Goal: Book appointment/travel/reservation

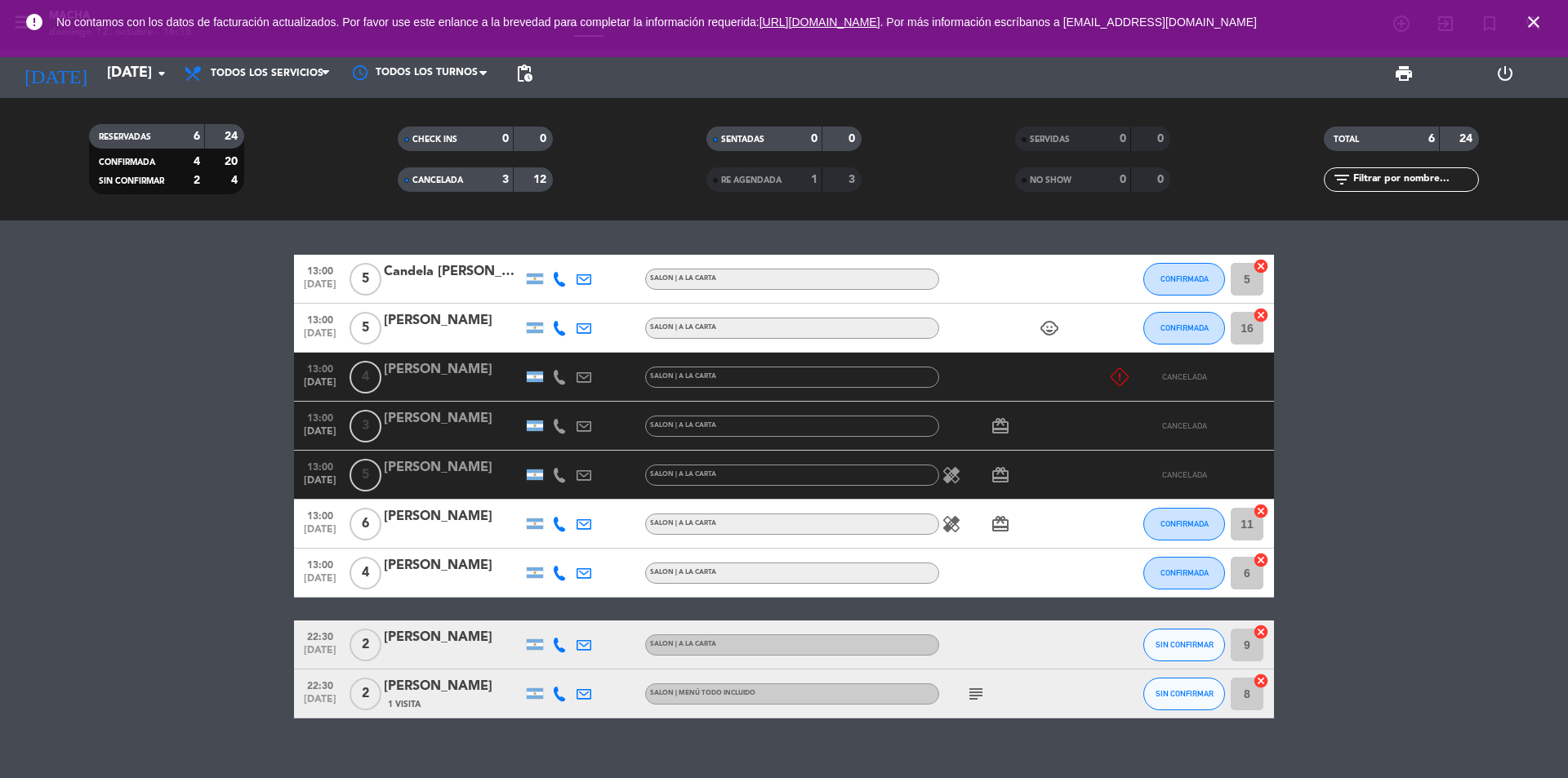
click at [982, 695] on icon "subject" at bounding box center [975, 693] width 19 height 19
click at [943, 725] on div "13:00 [DATE] 5 Candela [PERSON_NAME] SALON | A LA CARTA CONFIRMADA 5 cancel 13:…" at bounding box center [784, 499] width 1568 height 558
click at [167, 71] on icon "arrow_drop_down" at bounding box center [161, 73] width 19 height 19
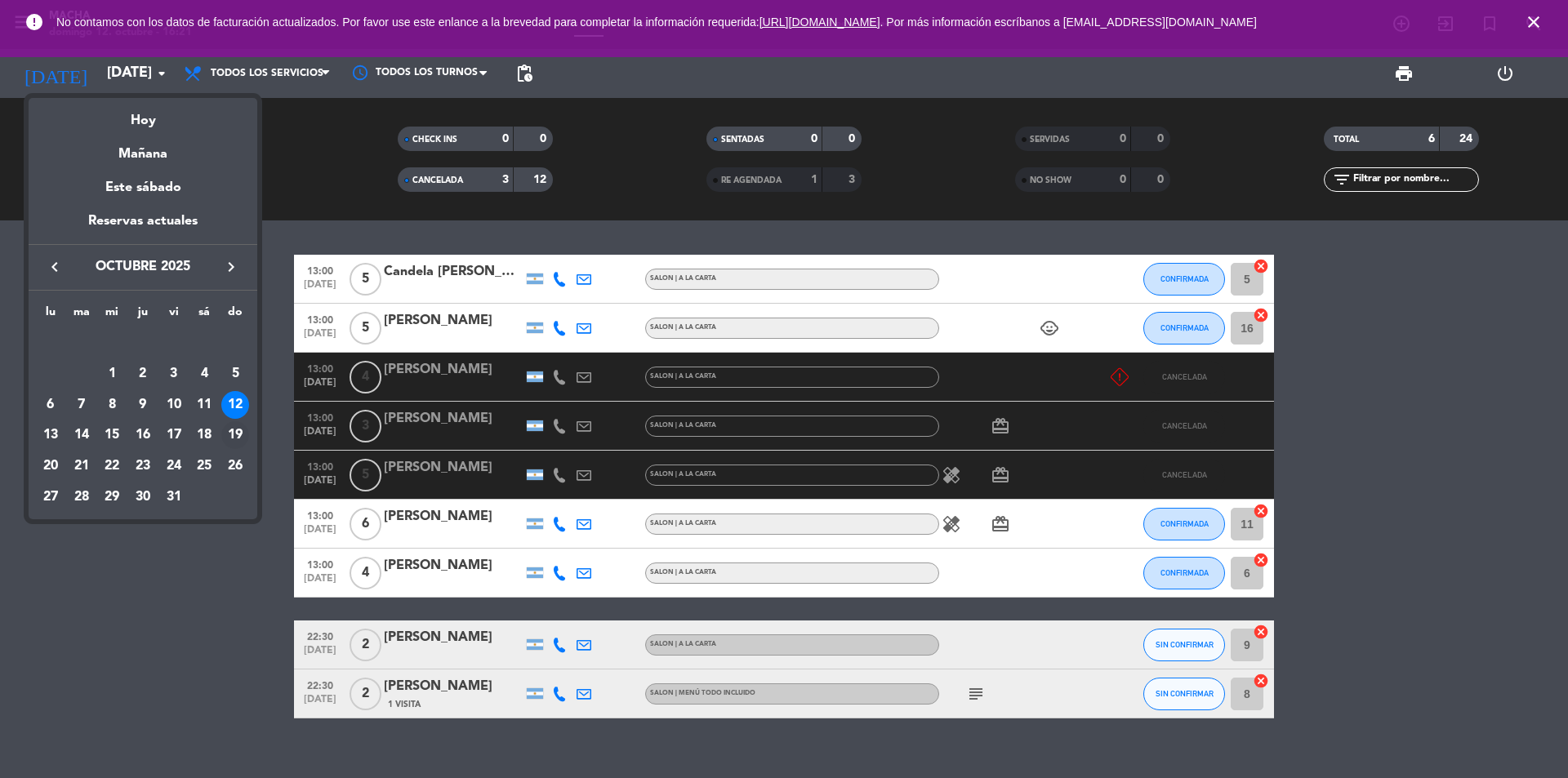
click at [230, 432] on div "19" at bounding box center [235, 435] width 28 height 28
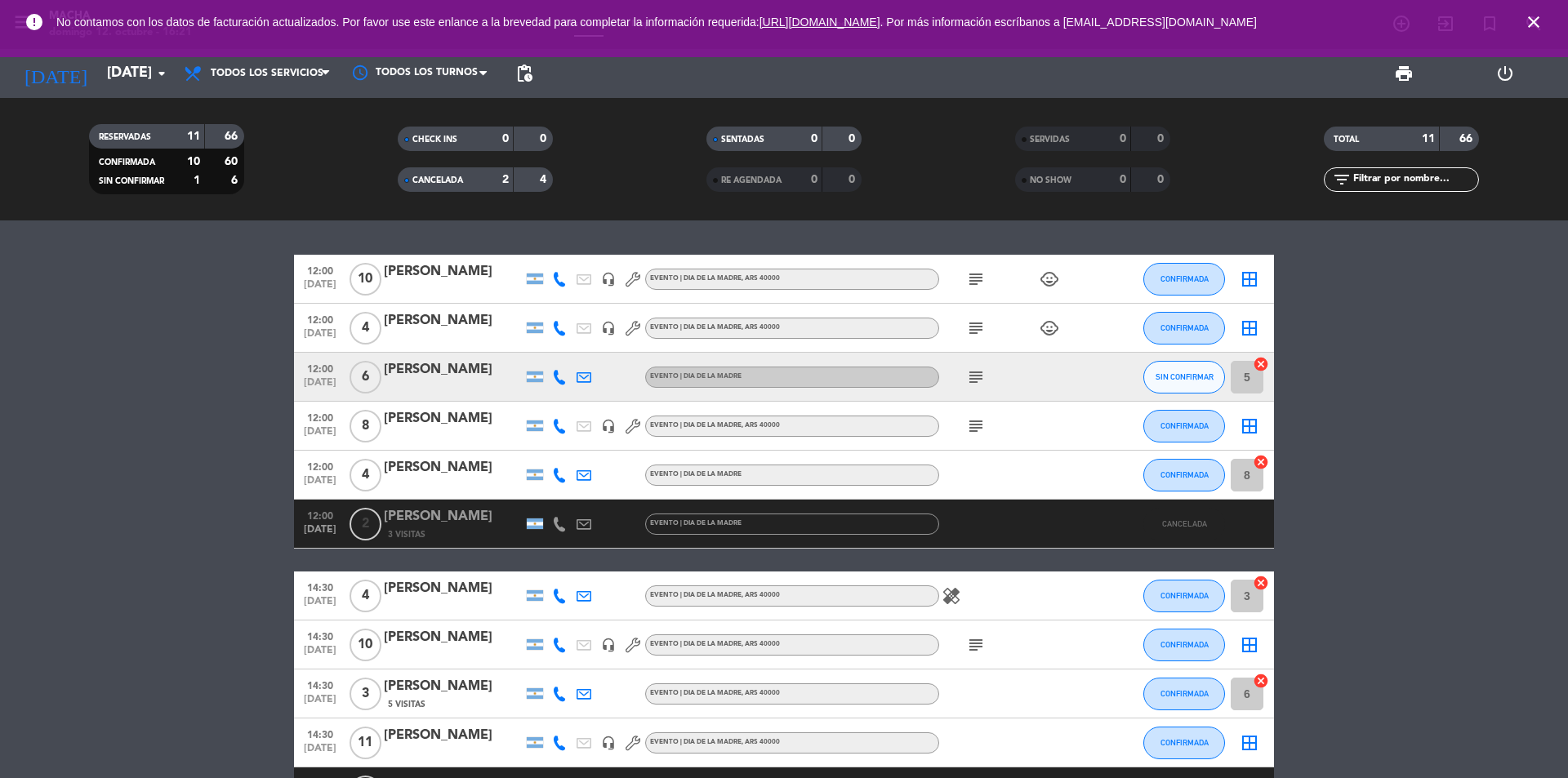
click at [246, 529] on bookings-row "12:00 [DATE] [PERSON_NAME] headset_mic Evento | Dia de la madre , ARS 40000 sub…" at bounding box center [784, 595] width 1568 height 682
click at [961, 380] on div "subject" at bounding box center [1012, 377] width 147 height 48
click at [973, 375] on icon "subject" at bounding box center [975, 377] width 19 height 19
click at [1185, 383] on button "SIN CONFIRMAR" at bounding box center [1184, 377] width 82 height 32
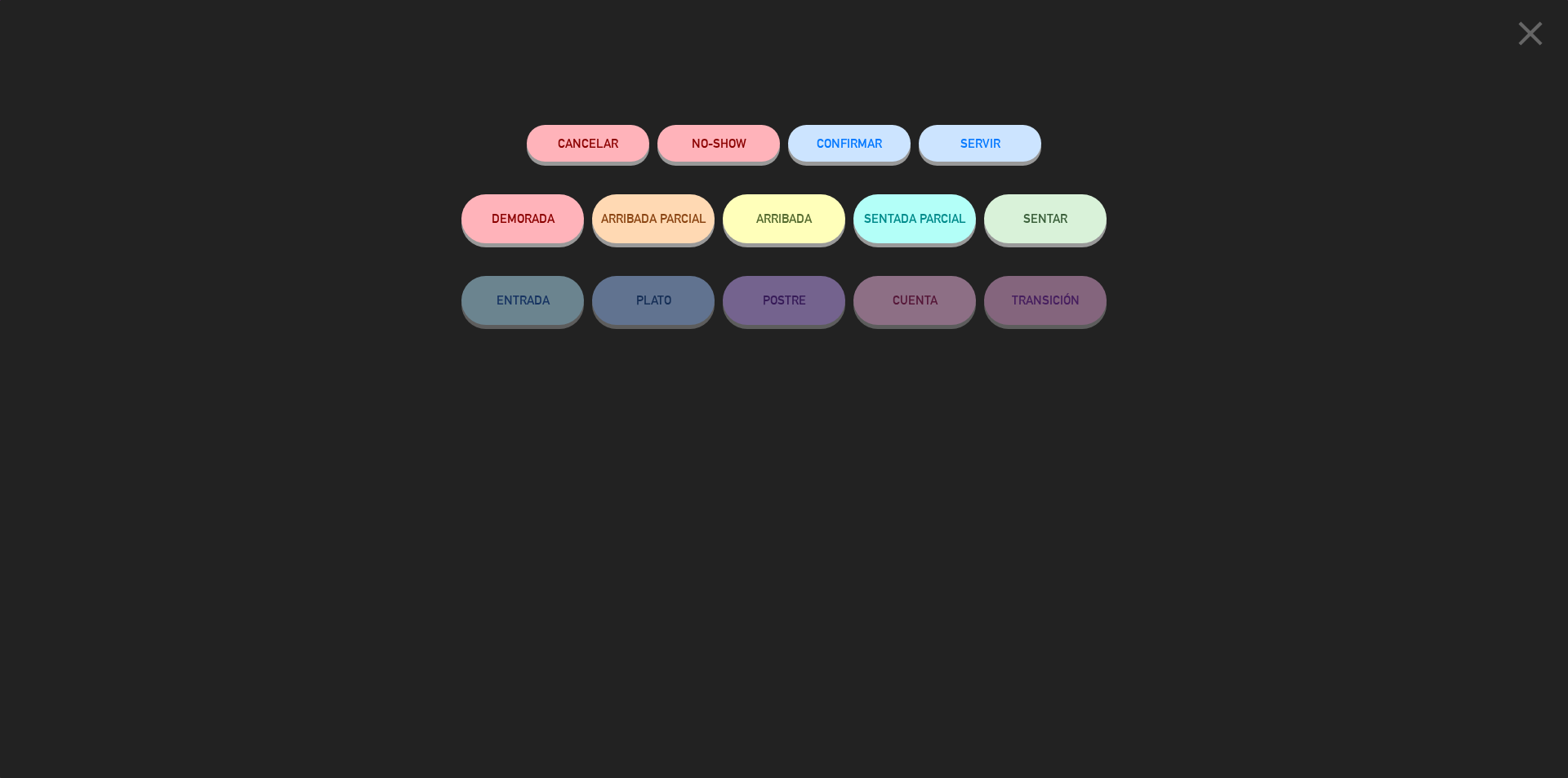
click at [590, 145] on button "Cancelar" at bounding box center [587, 144] width 123 height 37
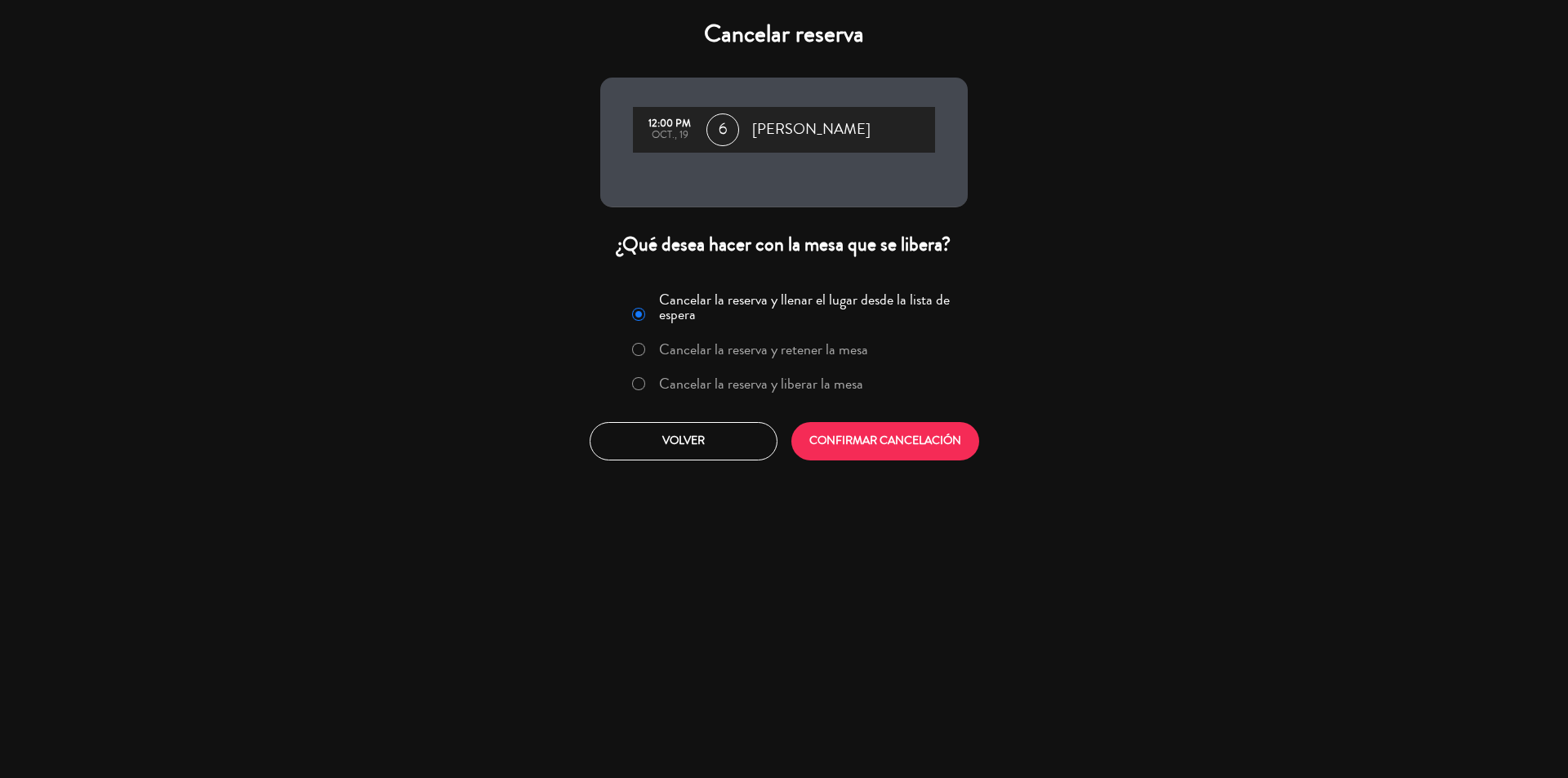
drag, startPoint x: 833, startPoint y: 378, endPoint x: 852, endPoint y: 409, distance: 36.4
click at [833, 379] on label "Cancelar la reserva y liberar la mesa" at bounding box center [760, 383] width 204 height 15
click at [878, 440] on button "CONFIRMAR CANCELACIÓN" at bounding box center [885, 442] width 188 height 39
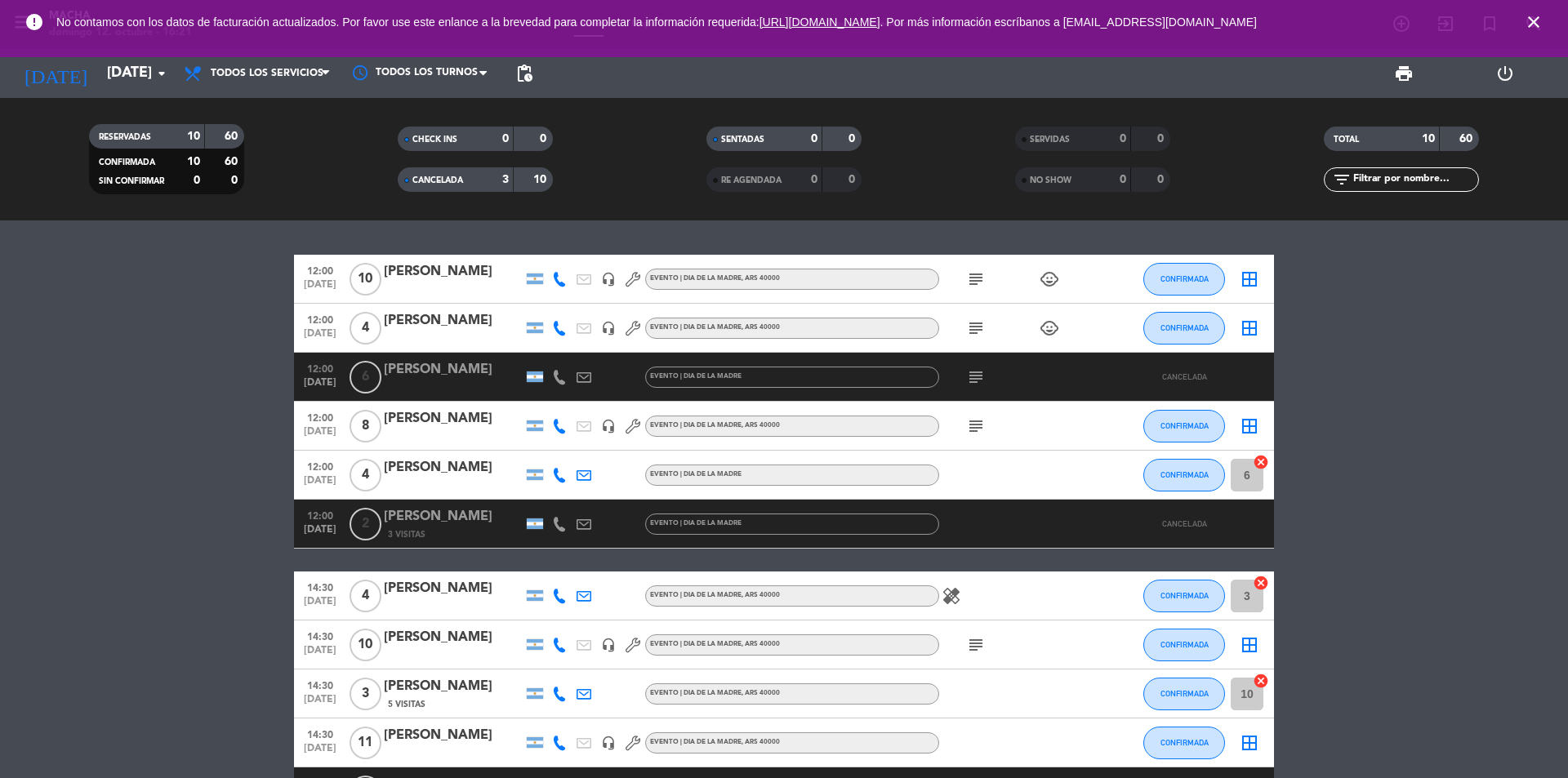
click at [466, 183] on div "CANCELADA" at bounding box center [439, 180] width 75 height 18
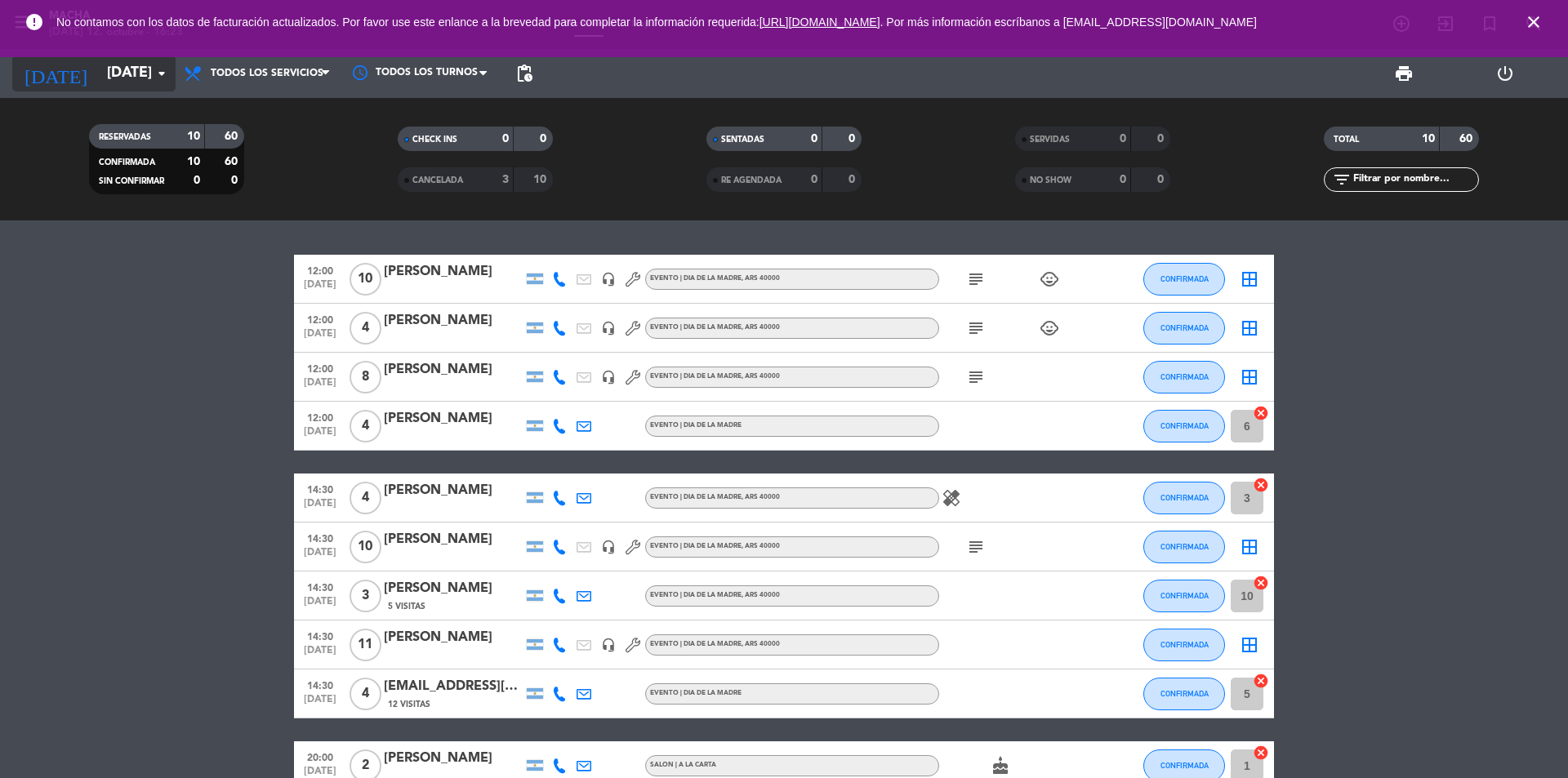
click at [116, 75] on input "[DATE]" at bounding box center [193, 73] width 189 height 32
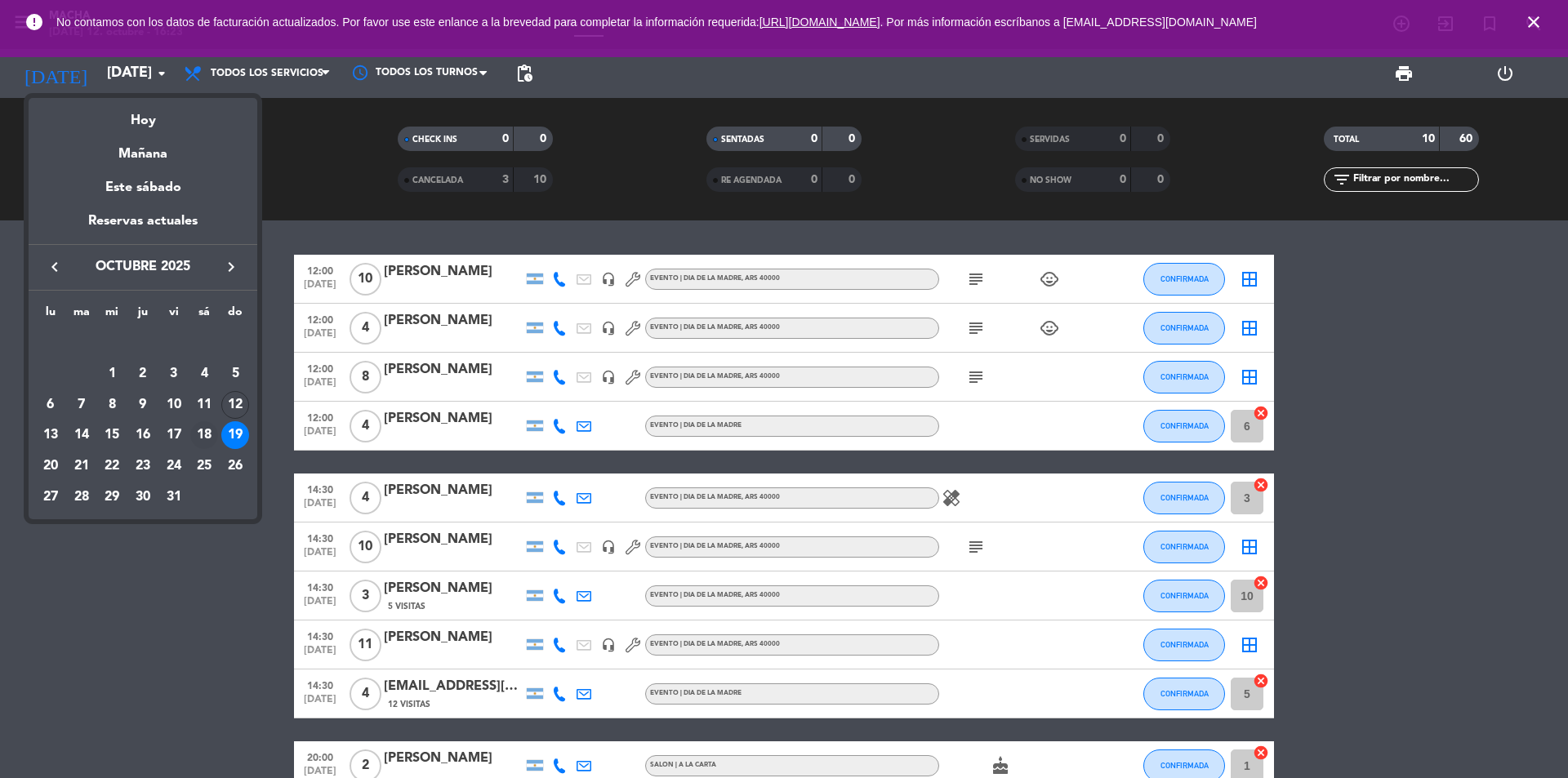
click at [208, 436] on div "18" at bounding box center [204, 435] width 28 height 28
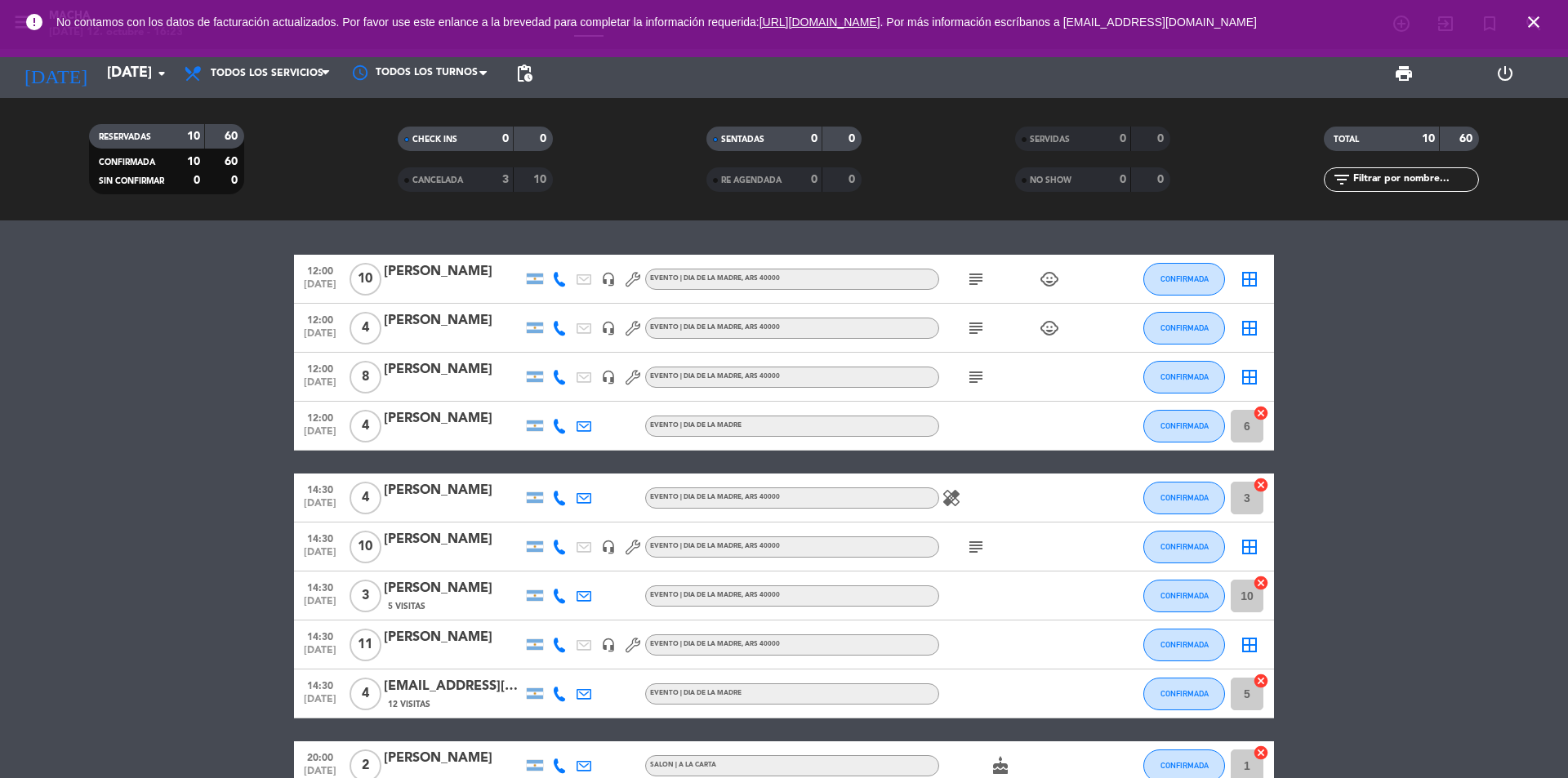
type input "[DATE]"
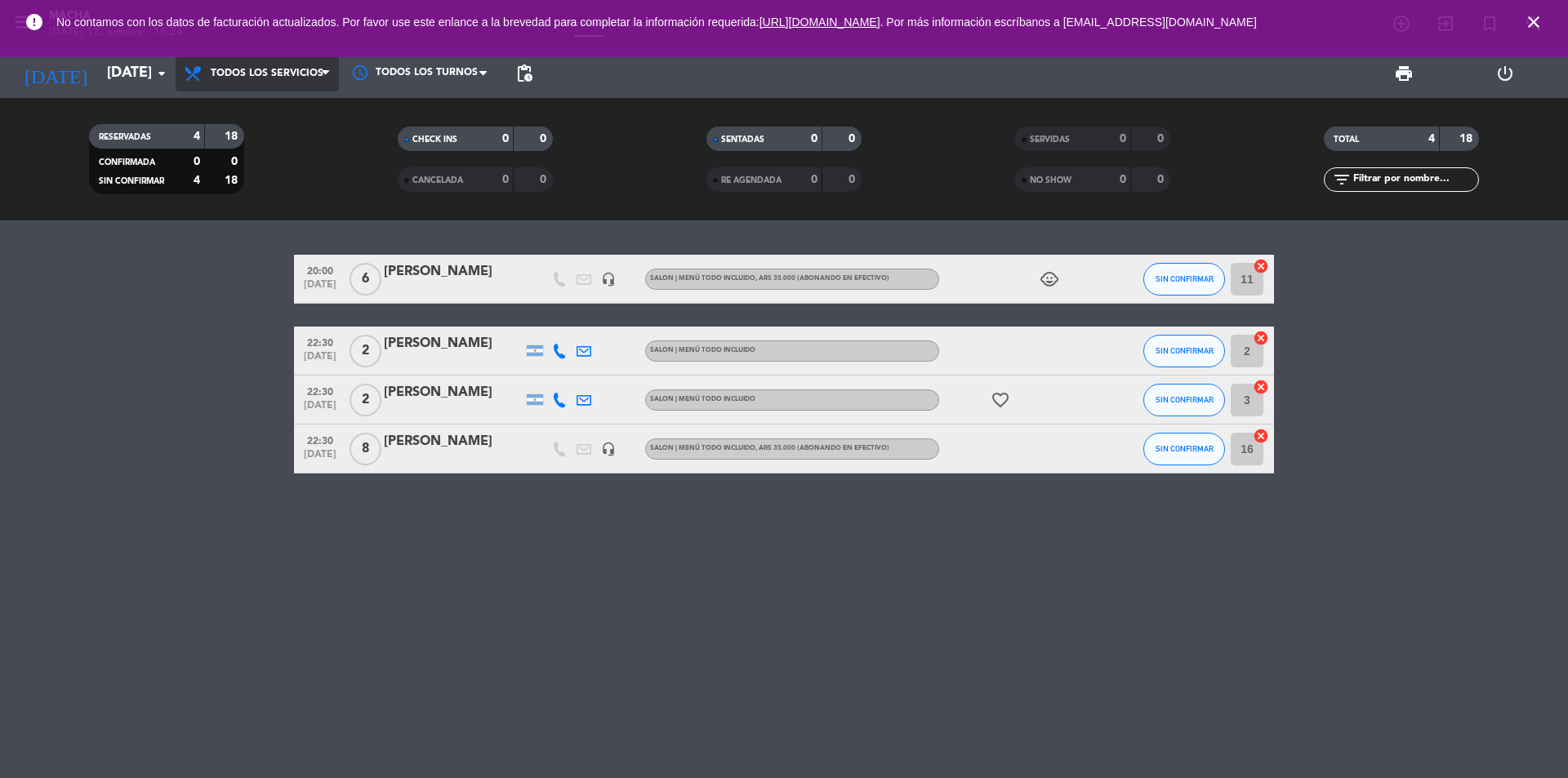
click at [271, 70] on span "Todos los servicios" at bounding box center [267, 74] width 112 height 11
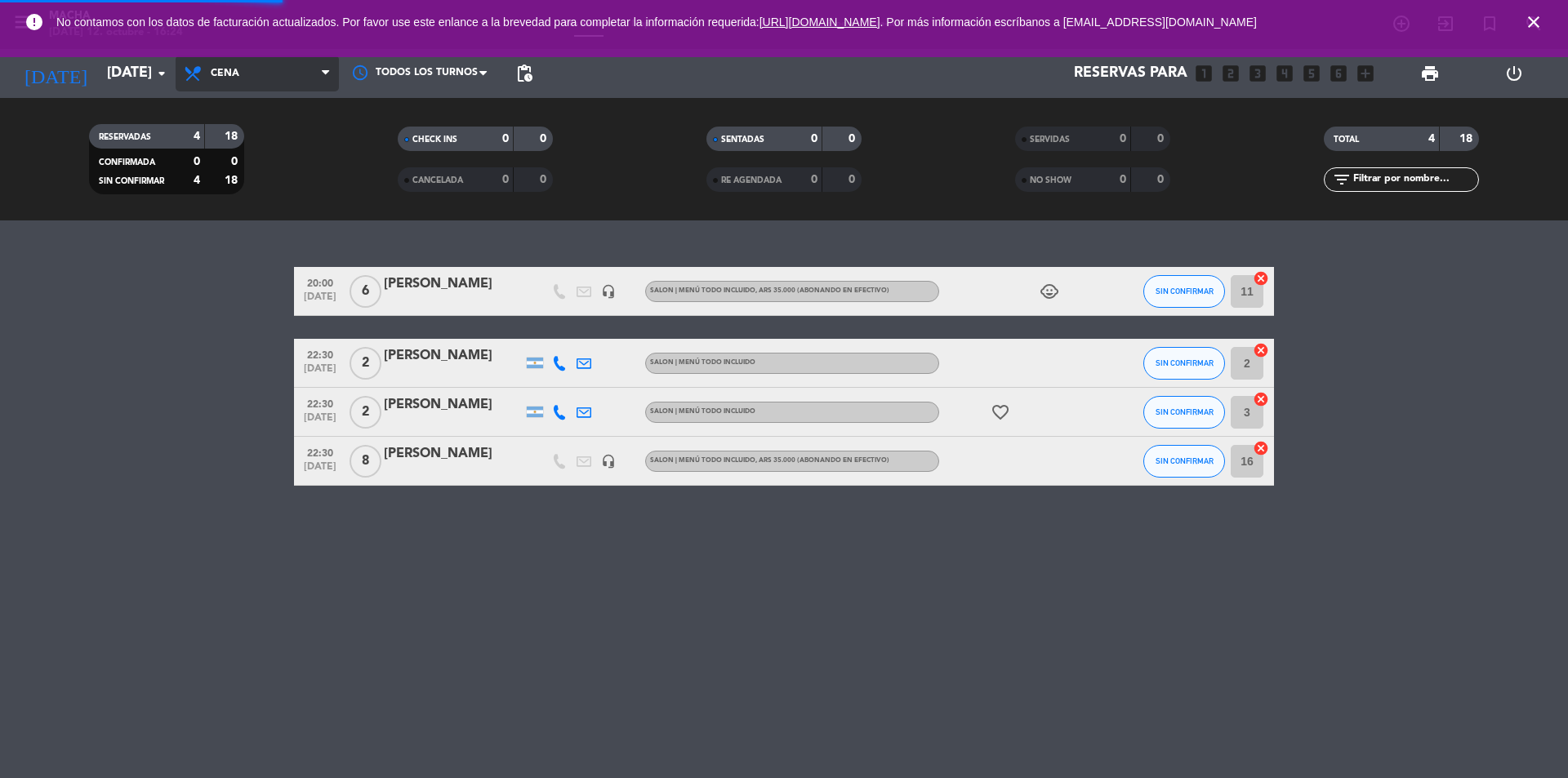
click at [277, 217] on div "menu [PERSON_NAME][DATE] 12. octubre - 16:24 Mis reservas Mapa de mesas Disponi…" at bounding box center [784, 110] width 1568 height 220
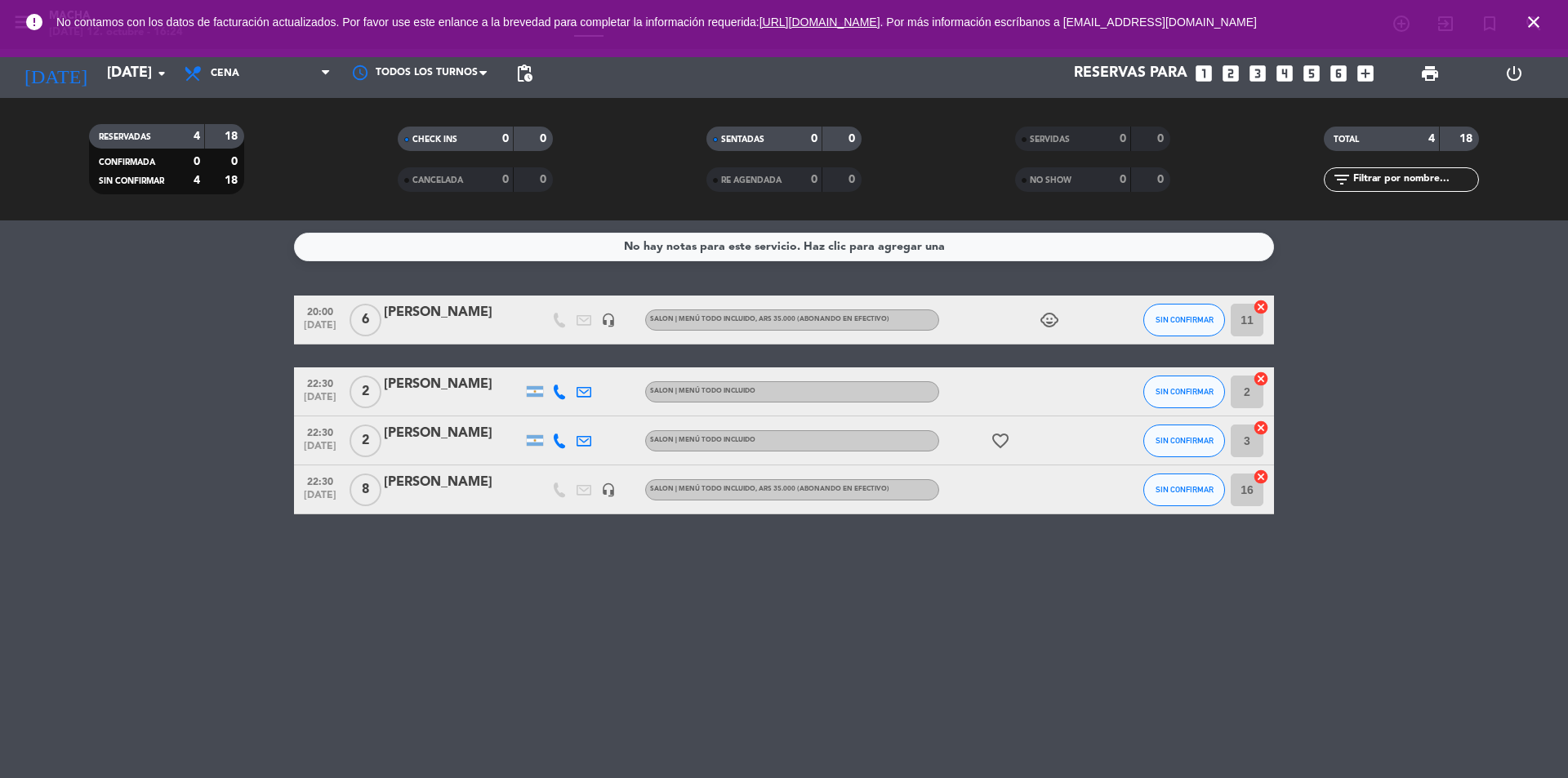
click at [1539, 18] on icon "close" at bounding box center [1533, 21] width 19 height 19
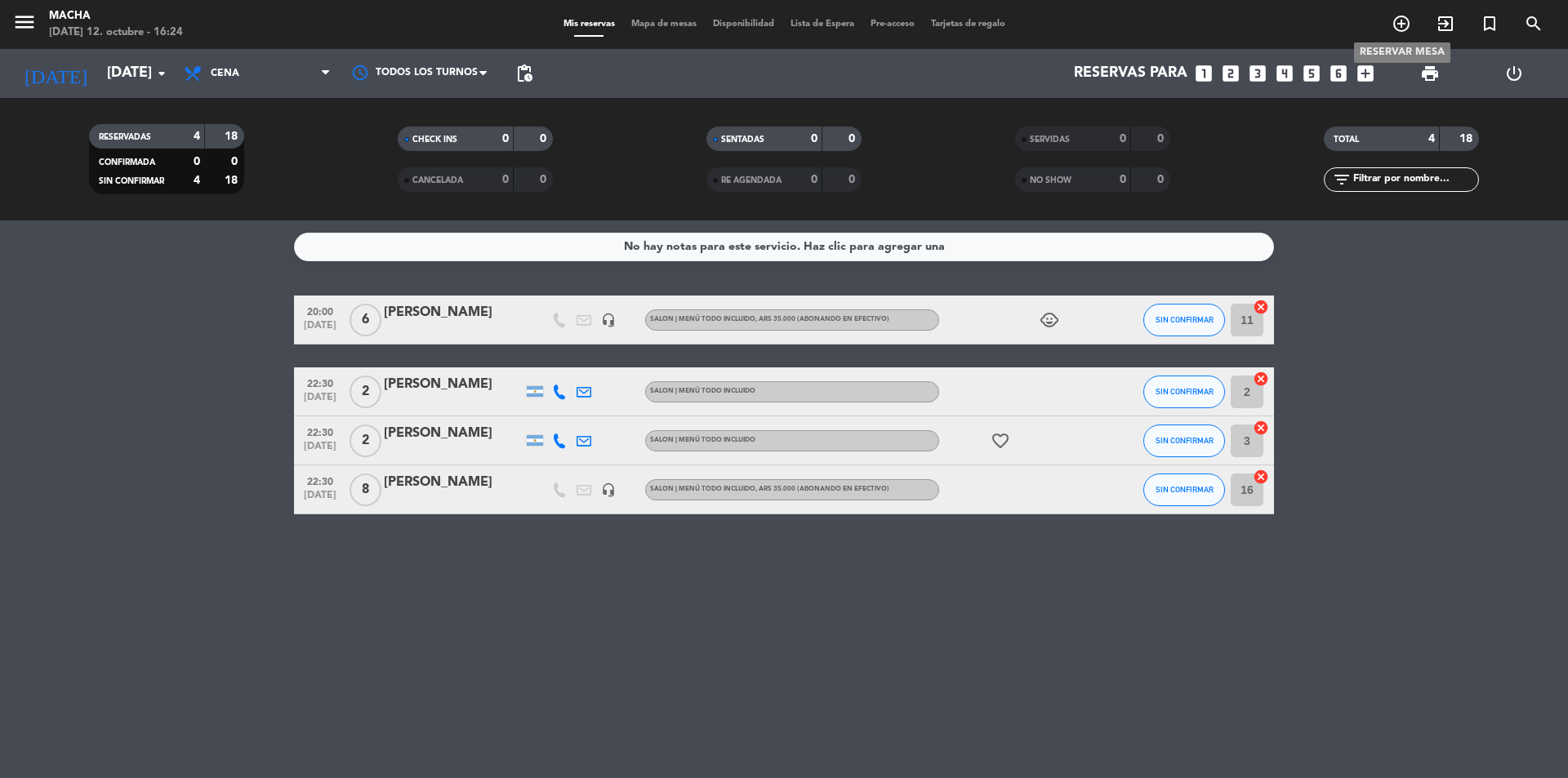
click at [1397, 18] on icon "add_circle_outline" at bounding box center [1400, 23] width 19 height 19
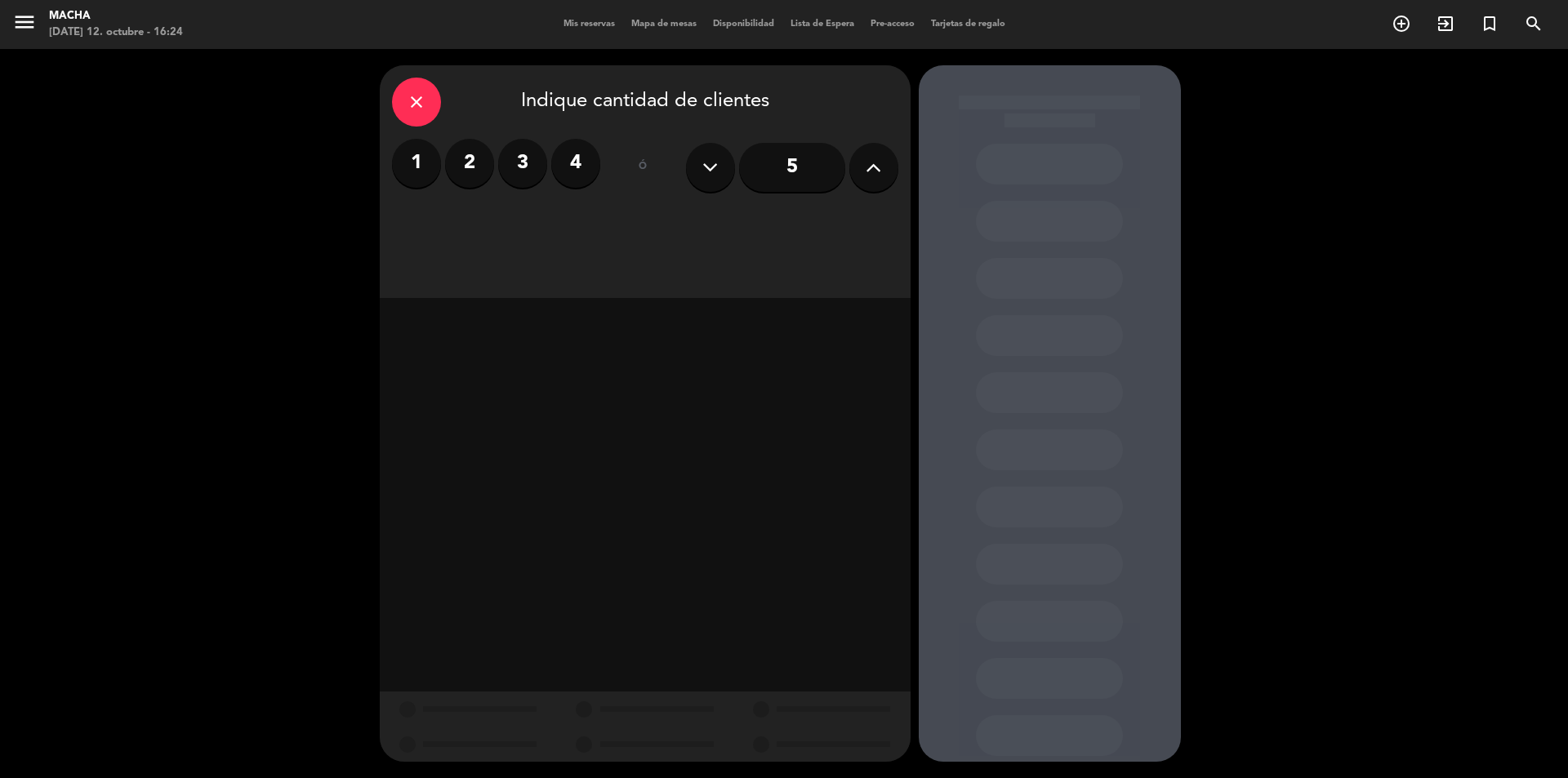
click at [867, 161] on icon at bounding box center [873, 167] width 16 height 25
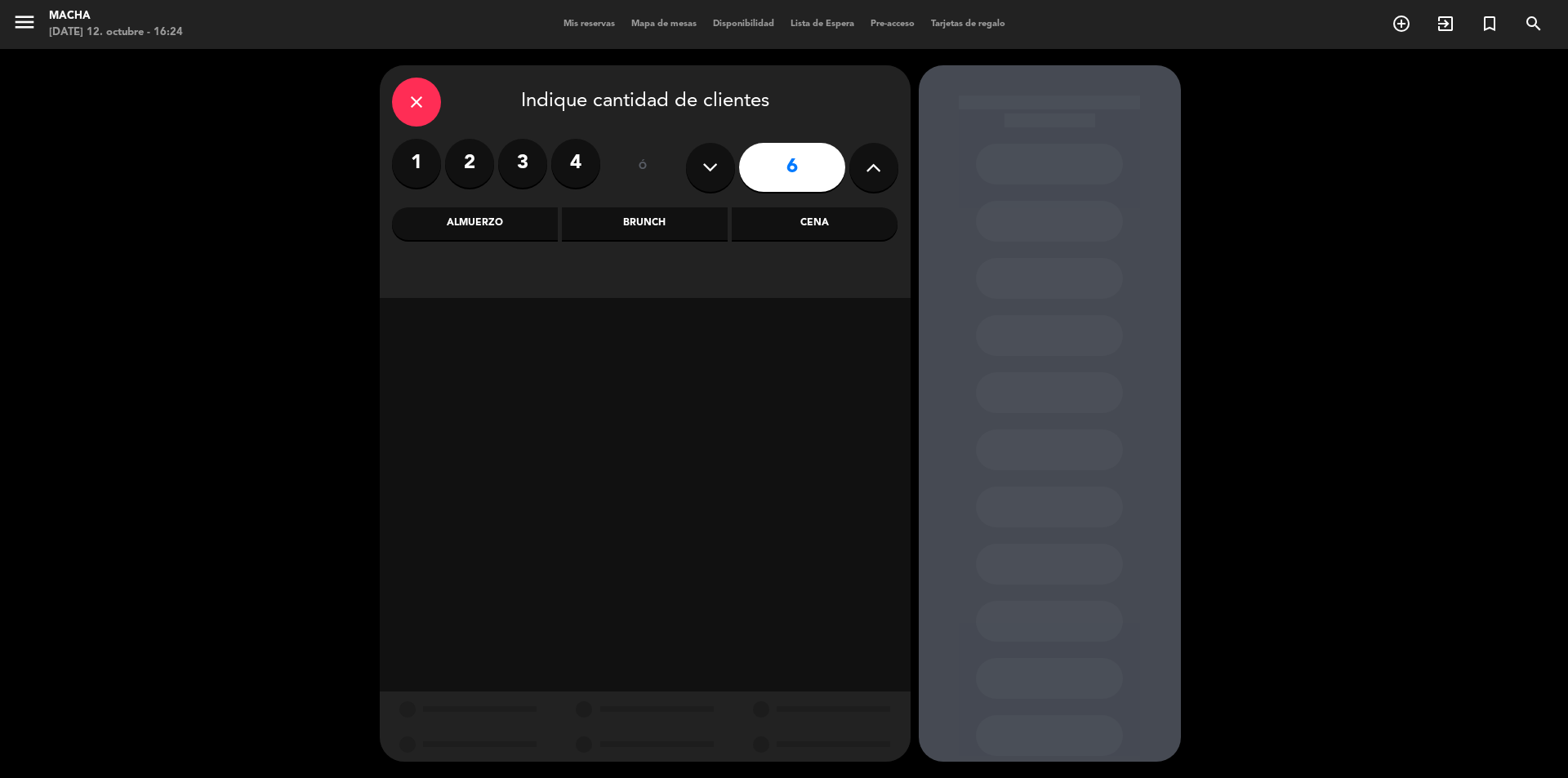
click at [867, 161] on icon at bounding box center [873, 167] width 16 height 25
drag, startPoint x: 867, startPoint y: 161, endPoint x: 871, endPoint y: 172, distance: 11.7
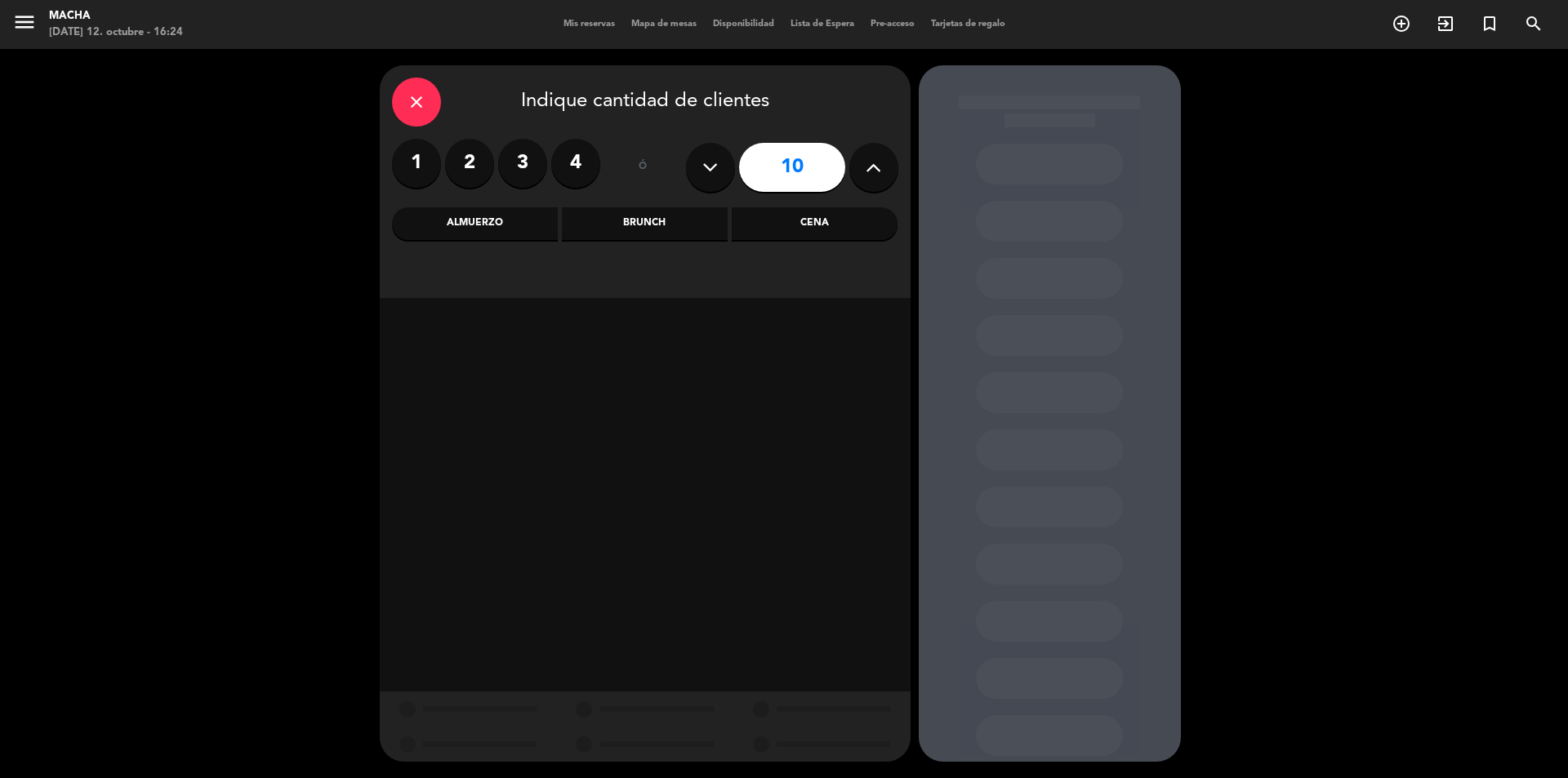
click at [868, 164] on icon at bounding box center [873, 167] width 16 height 25
click at [871, 172] on icon at bounding box center [873, 167] width 16 height 25
click at [871, 169] on icon at bounding box center [873, 167] width 16 height 25
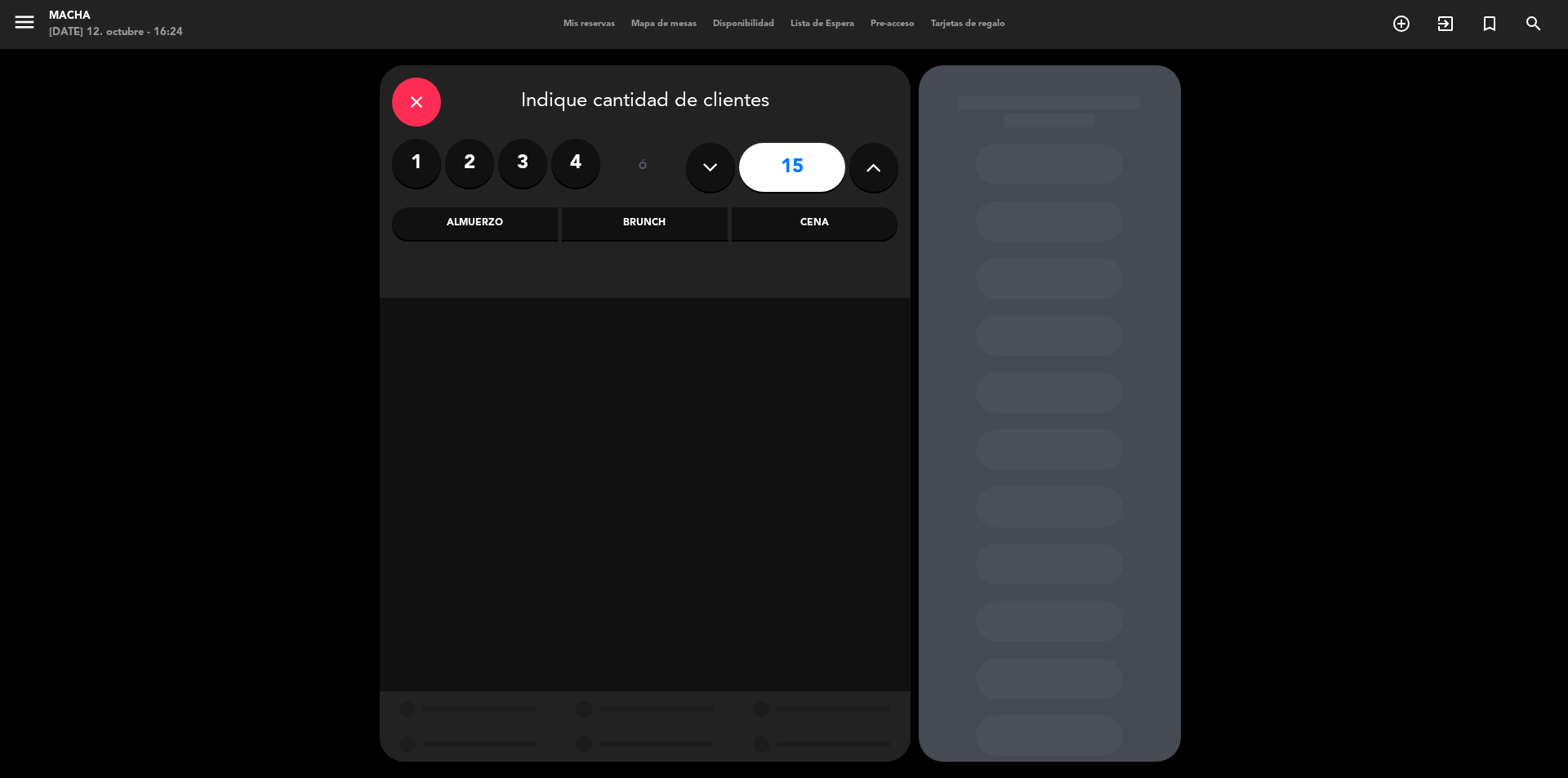
click at [871, 169] on icon at bounding box center [873, 167] width 16 height 25
type input "18"
click at [834, 225] on div "Cena" at bounding box center [815, 223] width 166 height 32
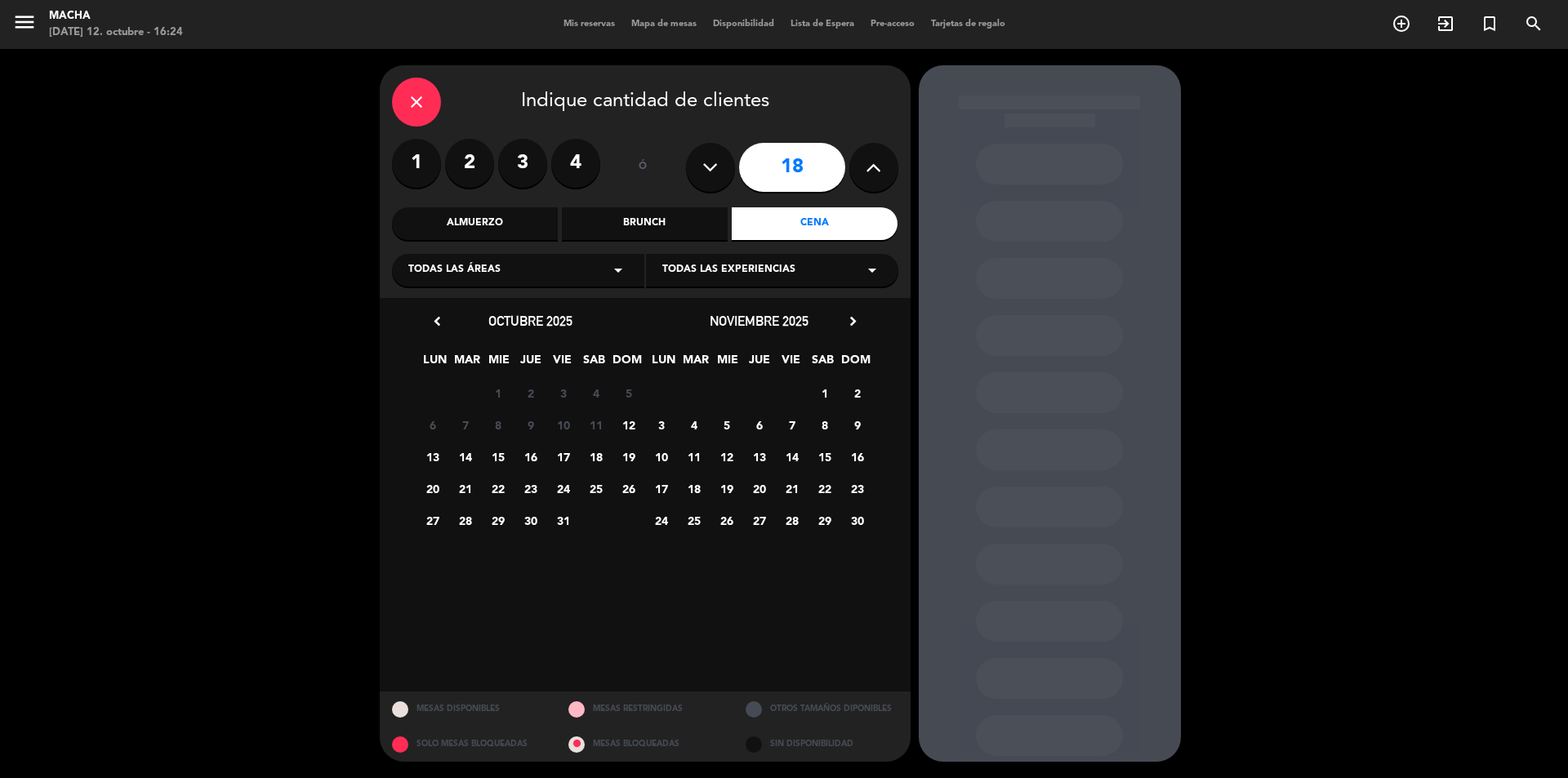
click at [605, 461] on span "18" at bounding box center [595, 456] width 27 height 27
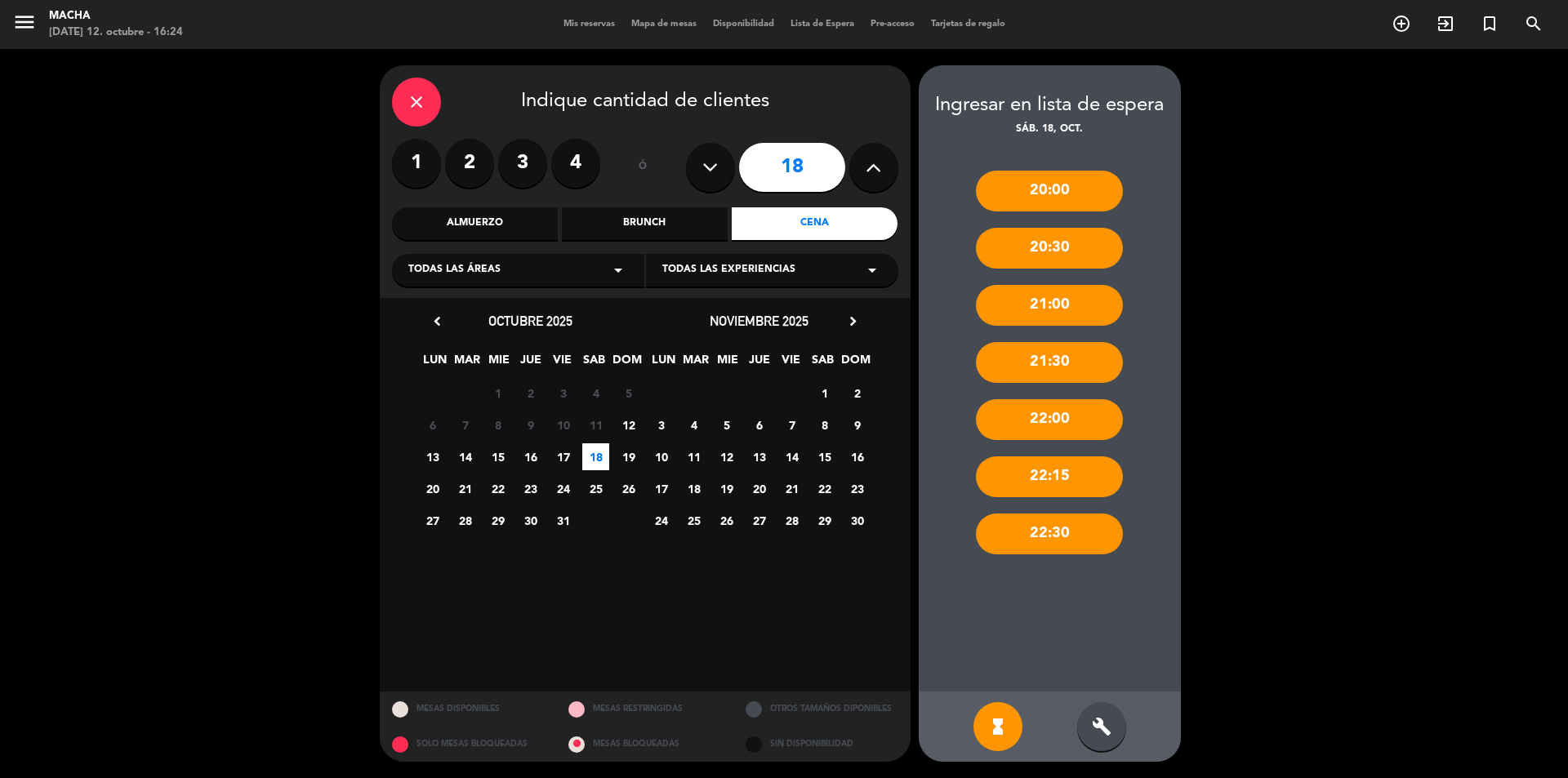
click at [1062, 539] on div "22:30" at bounding box center [1048, 534] width 147 height 41
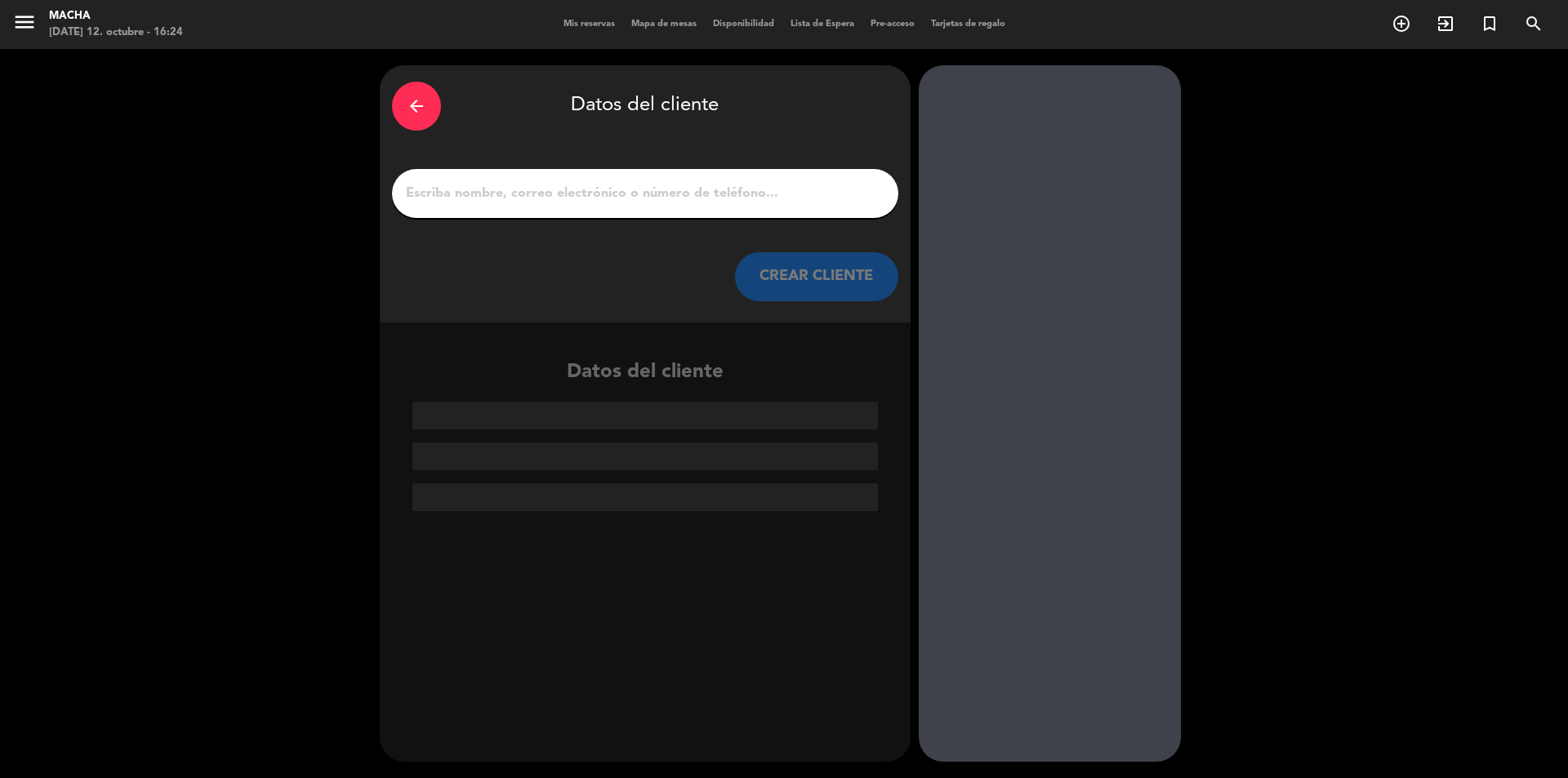
click at [537, 194] on input "1" at bounding box center [644, 194] width 482 height 23
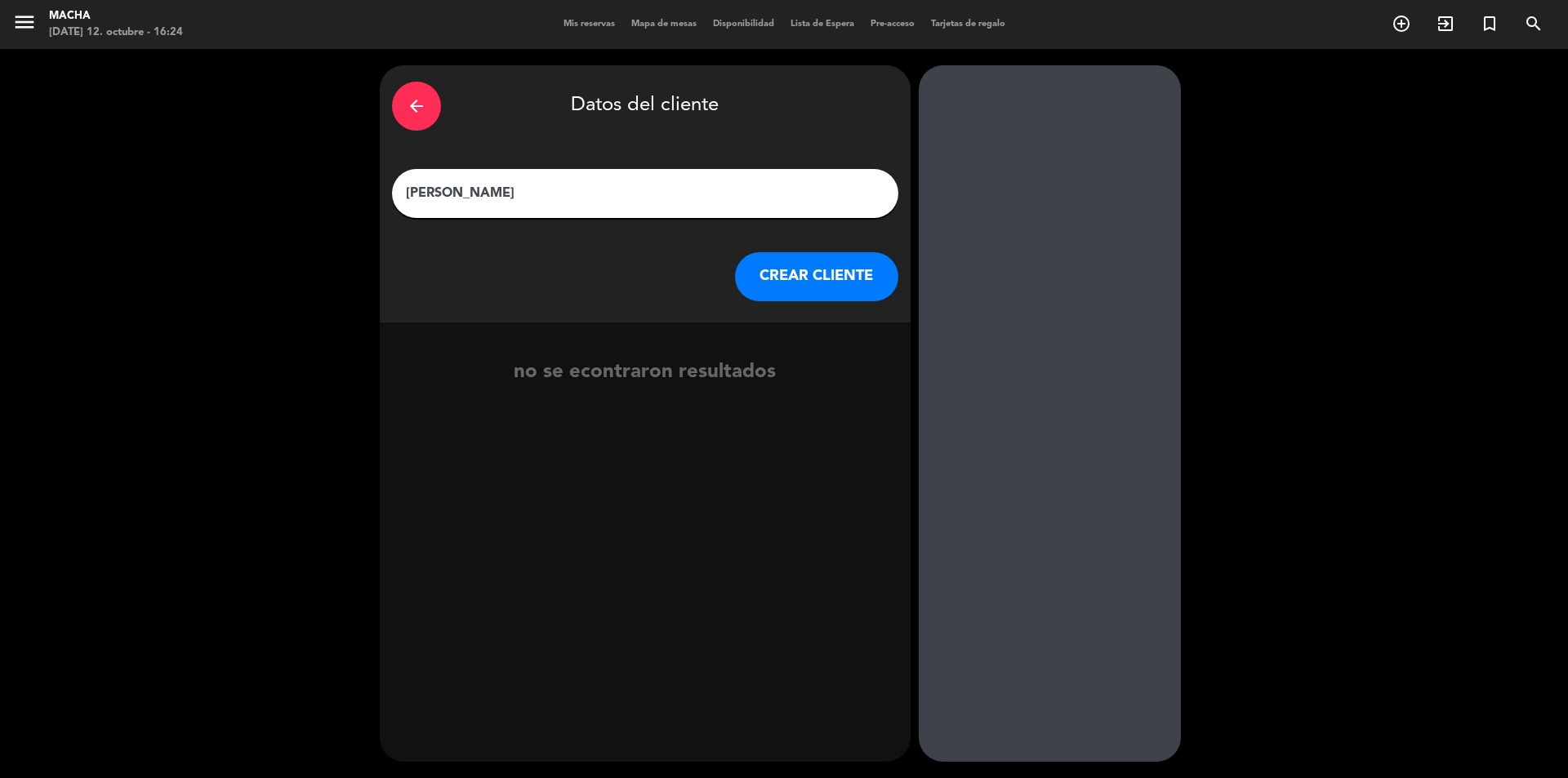
type input "[PERSON_NAME]"
click at [767, 266] on button "CREAR CLIENTE" at bounding box center [816, 277] width 163 height 49
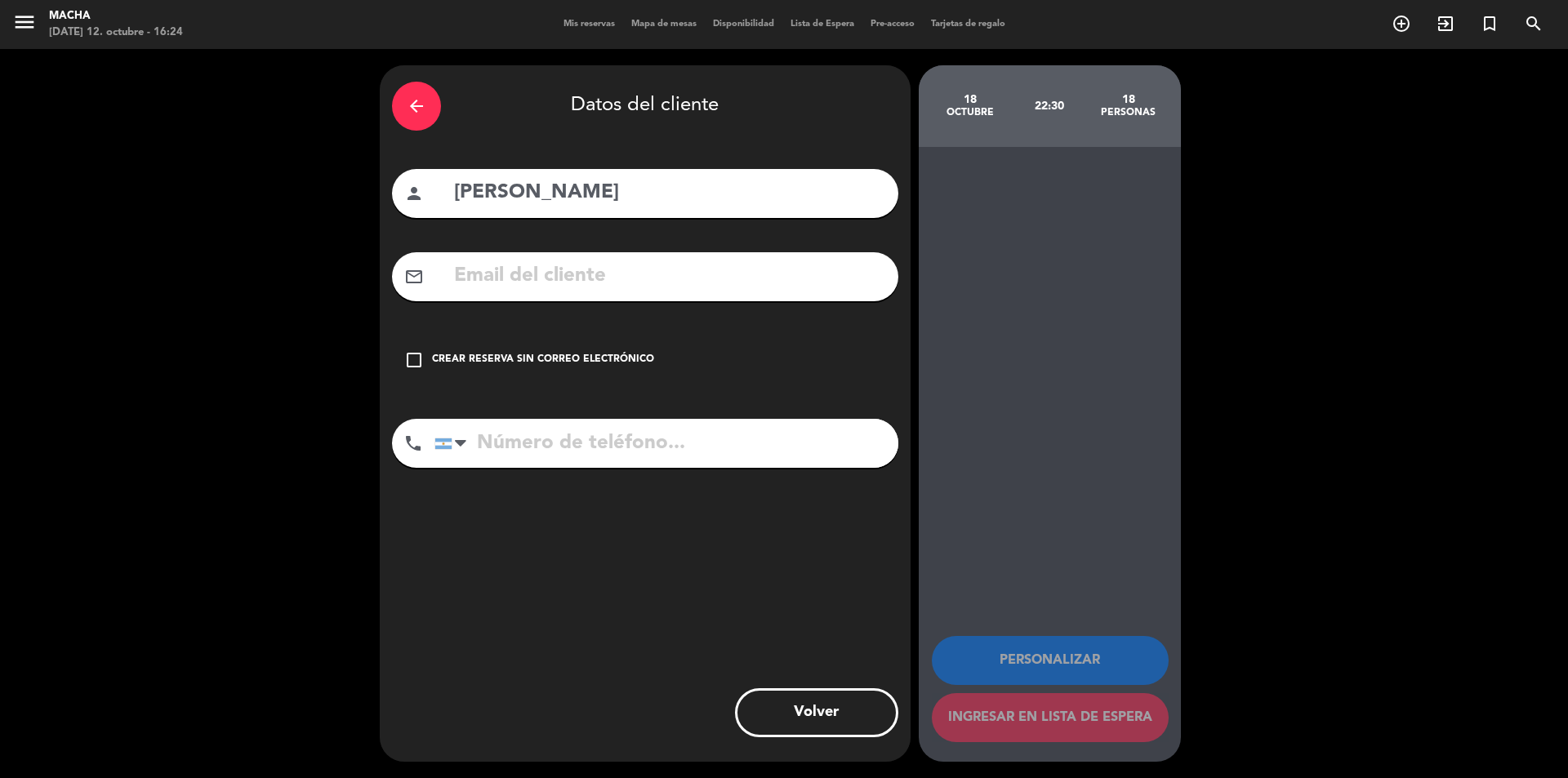
drag, startPoint x: 419, startPoint y: 361, endPoint x: 459, endPoint y: 391, distance: 50.0
click at [419, 360] on icon "check_box_outline_blank" at bounding box center [413, 360] width 19 height 19
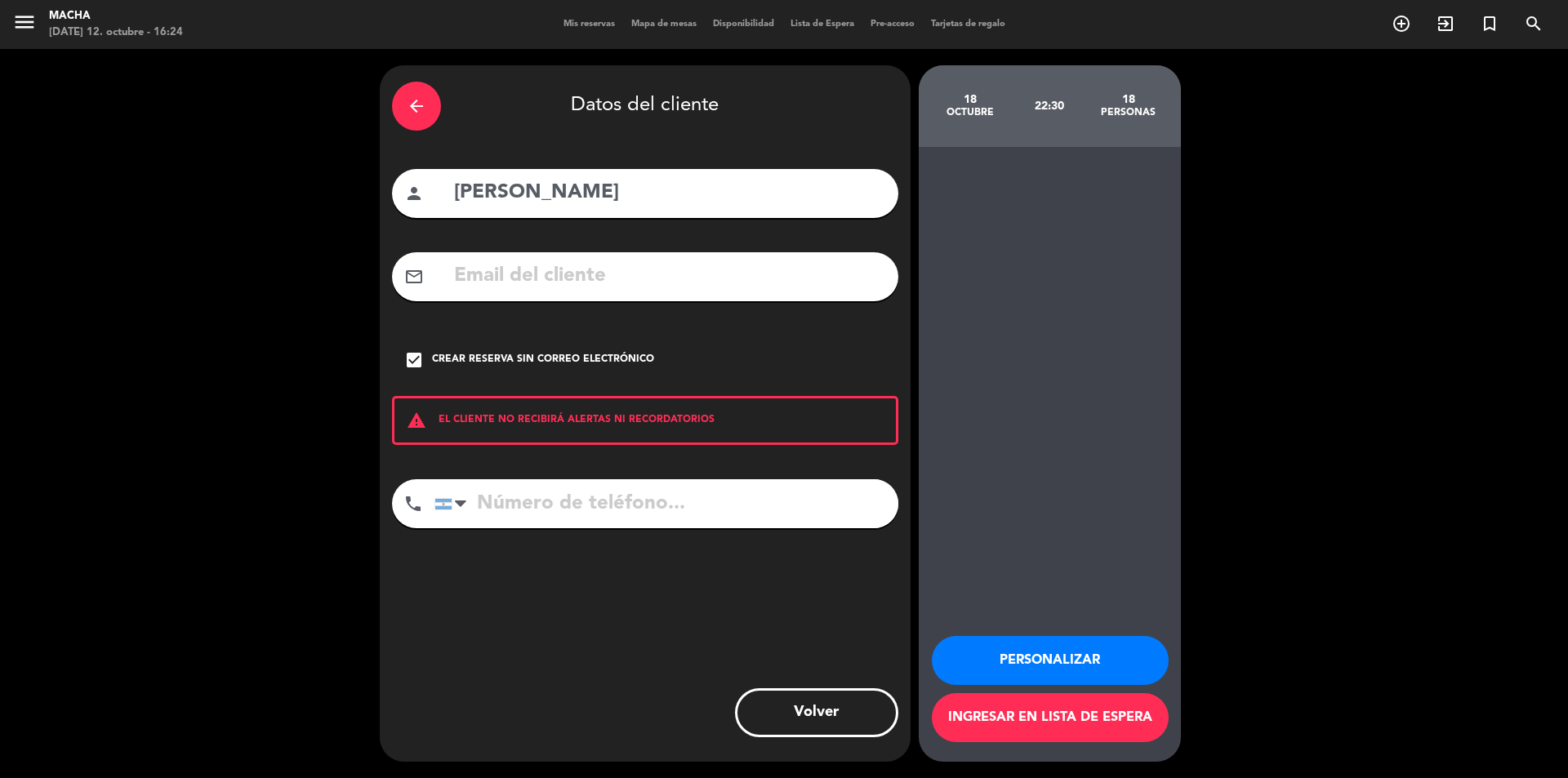
drag, startPoint x: 530, startPoint y: 512, endPoint x: 326, endPoint y: 267, distance: 318.8
click at [527, 493] on input "tel" at bounding box center [666, 503] width 464 height 49
click at [581, 509] on input "tel" at bounding box center [666, 503] width 464 height 49
paste input "[PHONE_NUMBER]"
type input "[PHONE_NUMBER]"
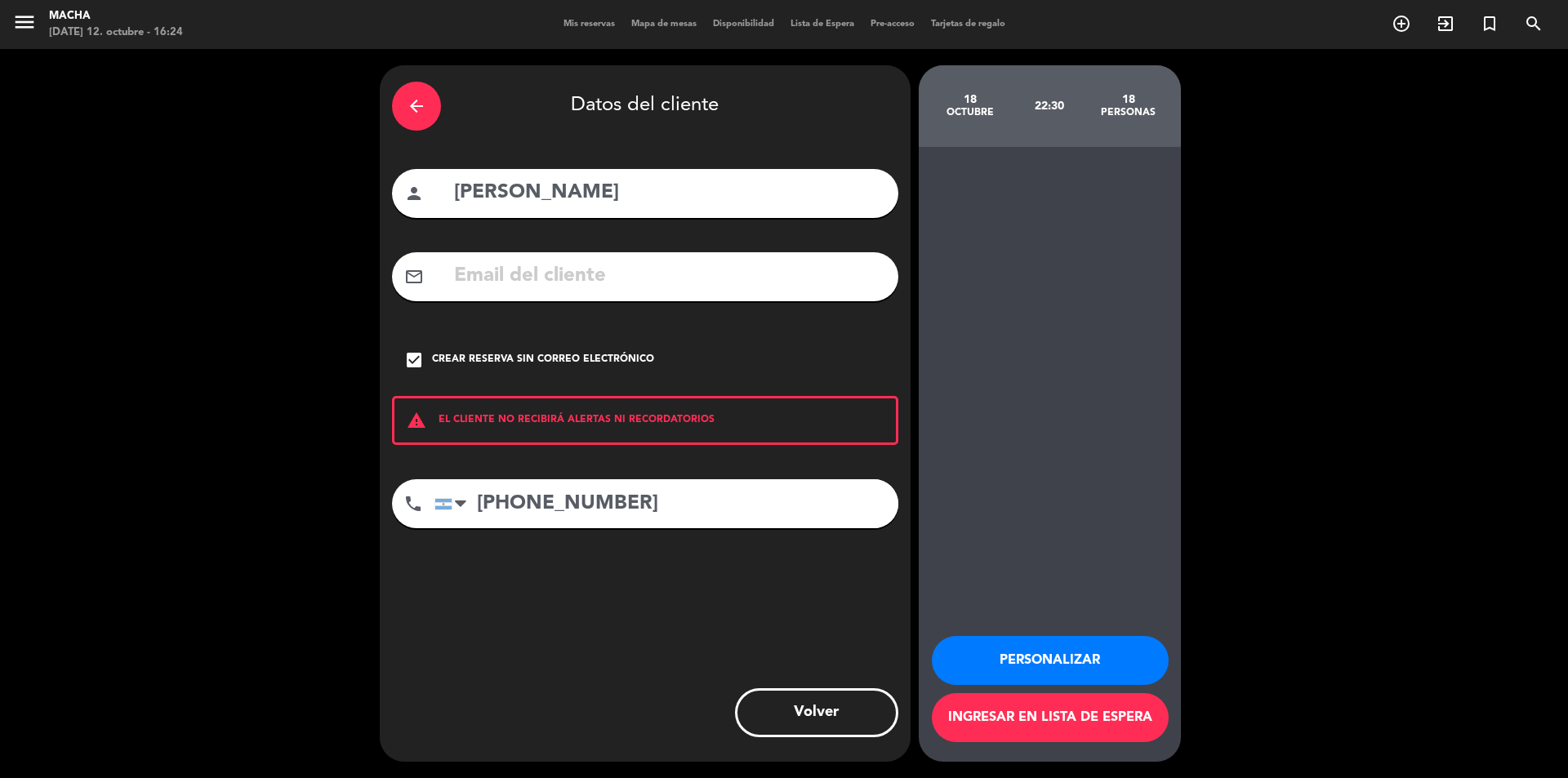
click at [1005, 662] on button "Personalizar" at bounding box center [1050, 660] width 237 height 49
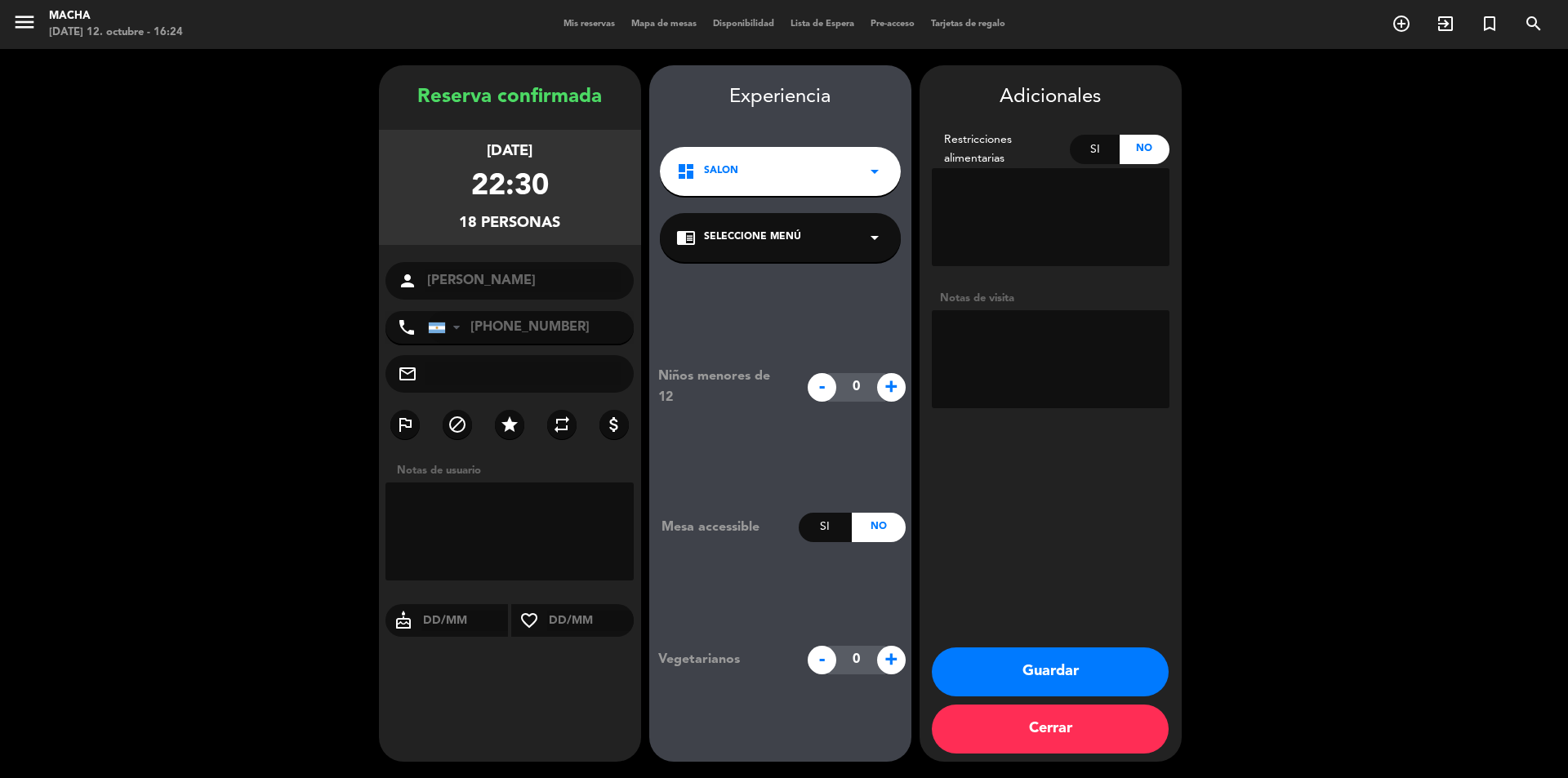
click at [846, 240] on div "chrome_reader_mode Seleccione Menú arrow_drop_down" at bounding box center [780, 237] width 241 height 49
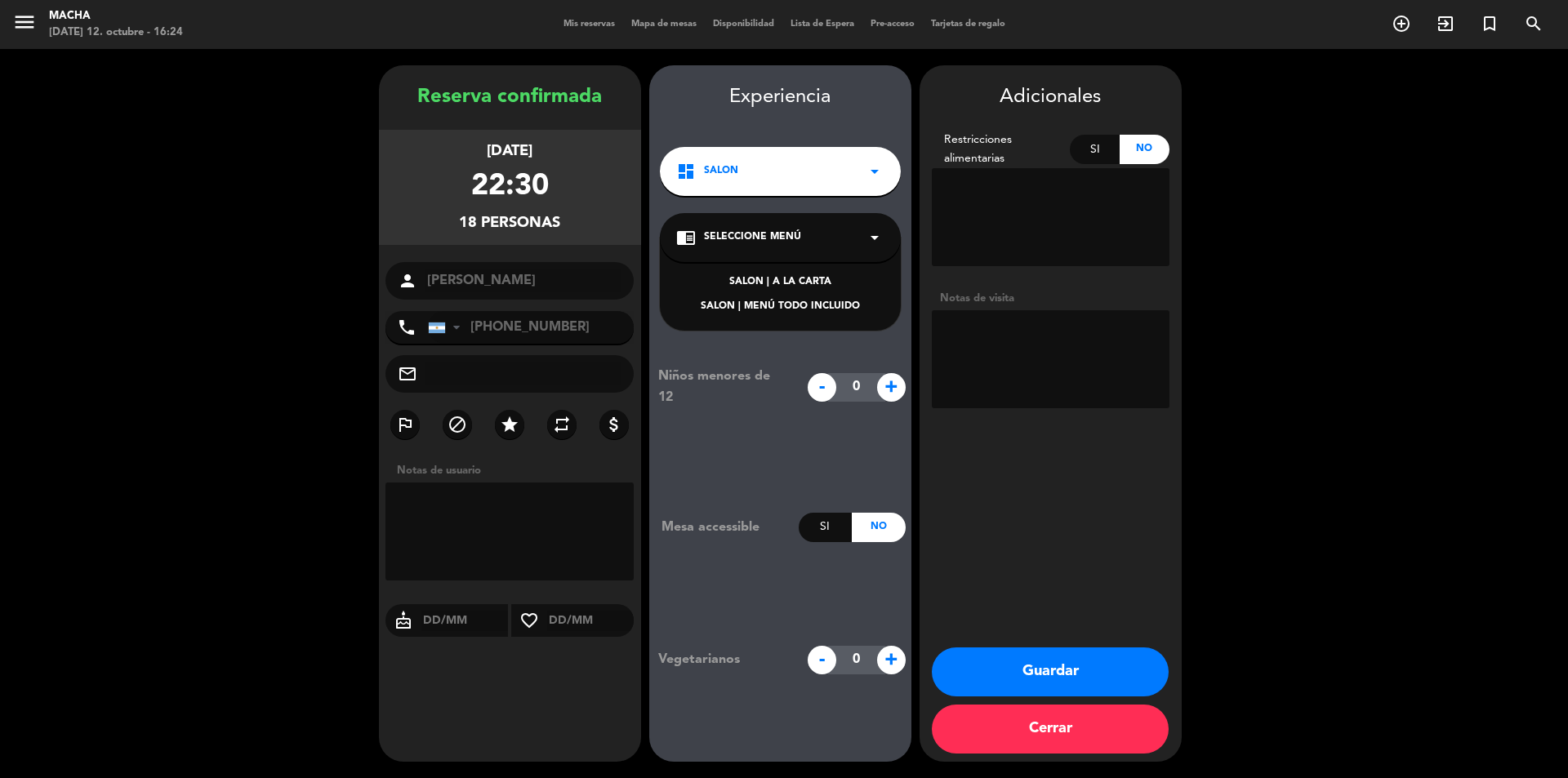
click at [837, 305] on div "SALON | MENÚ TODO INCLUIDO" at bounding box center [780, 307] width 208 height 17
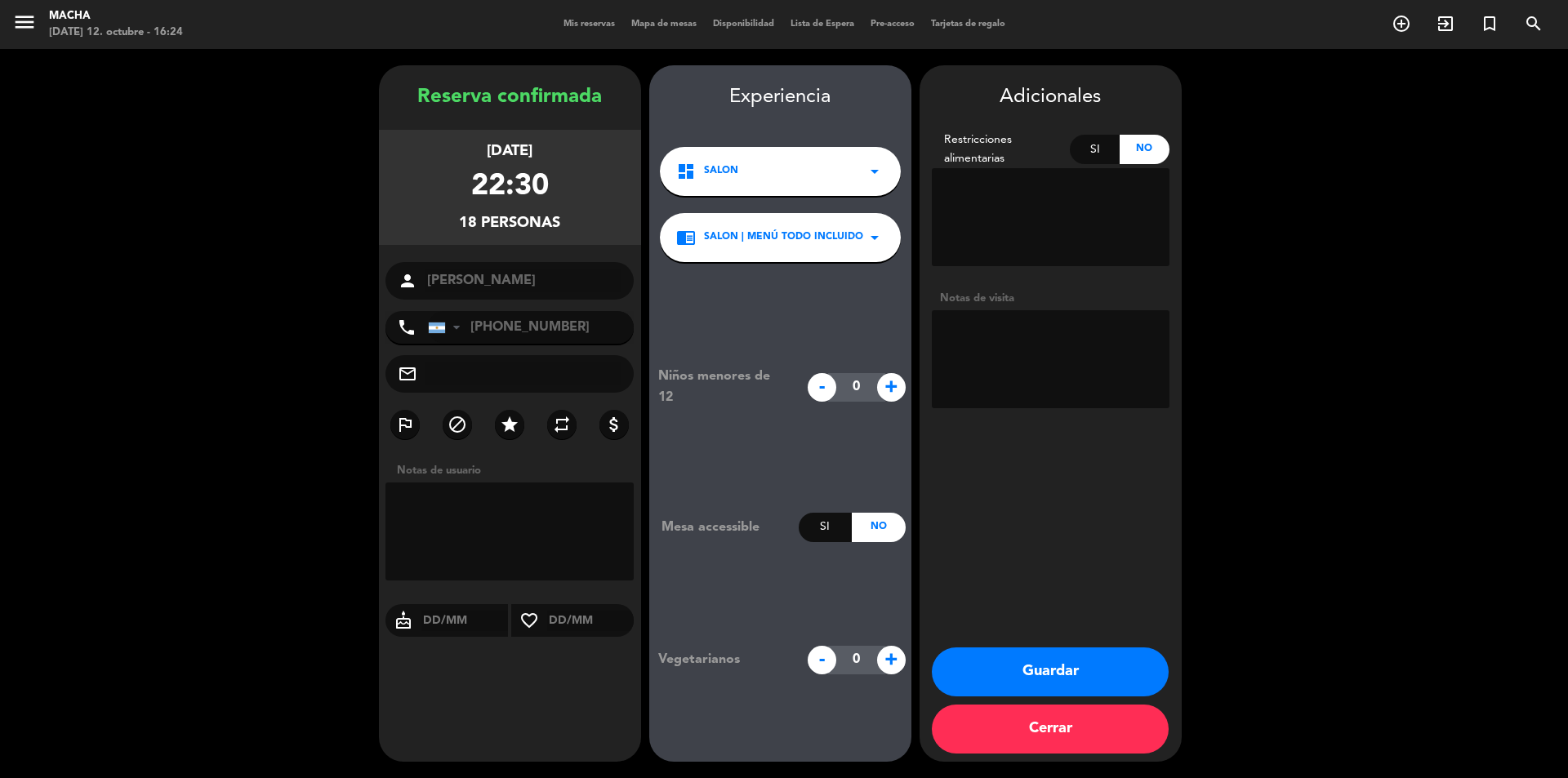
click at [1027, 339] on textarea at bounding box center [1051, 360] width 238 height 98
type textarea "Vienen 22:15 es un cumpleaños sorpresa"
click at [402, 620] on icon "cake" at bounding box center [403, 620] width 36 height 19
click at [405, 629] on icon "cake" at bounding box center [403, 620] width 36 height 19
click at [411, 617] on icon "cake" at bounding box center [403, 620] width 36 height 19
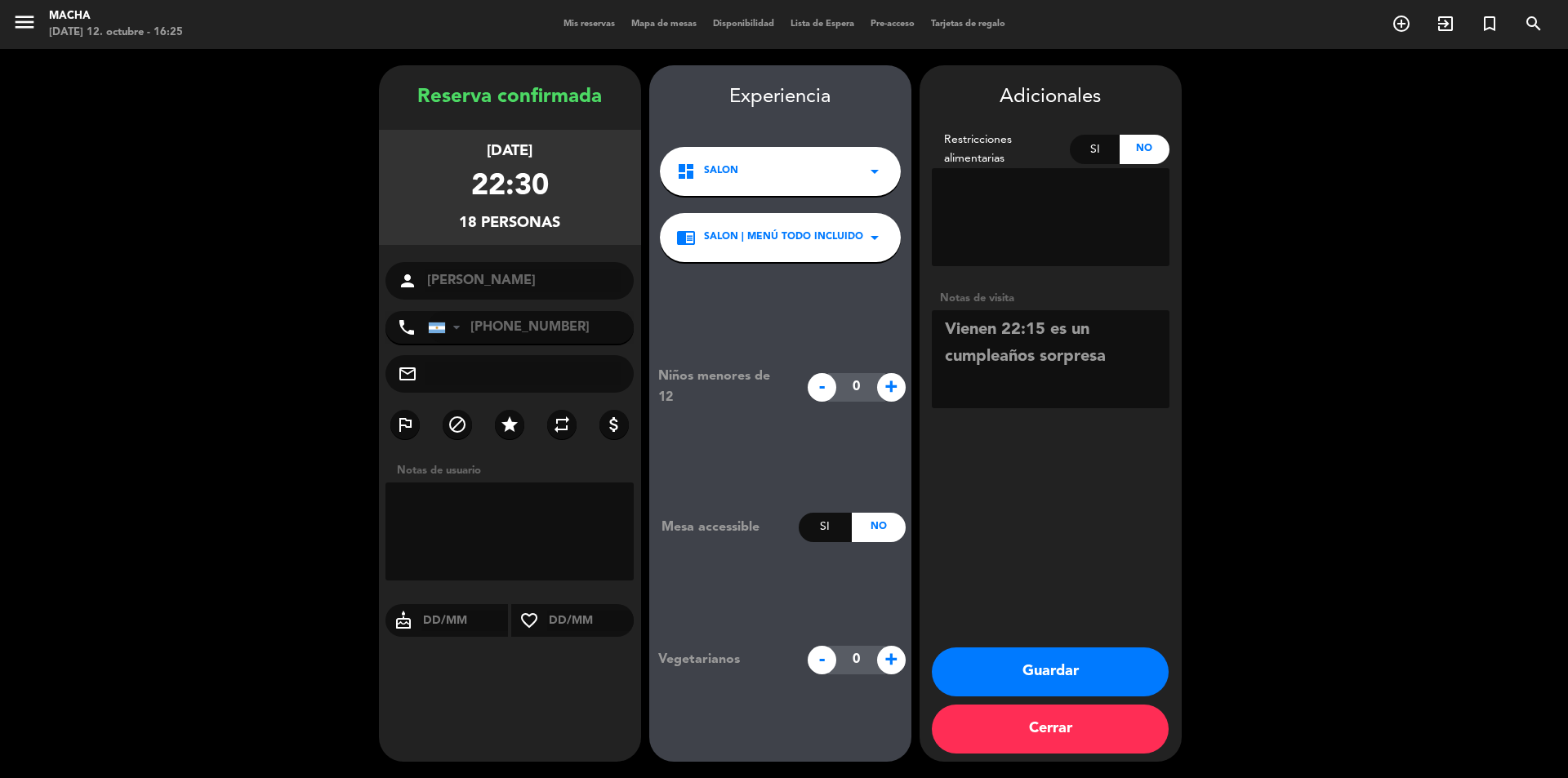
click at [430, 619] on input "text" at bounding box center [465, 621] width 88 height 20
type input "18/10"
click at [1091, 737] on button "Cerrar" at bounding box center [1050, 728] width 237 height 49
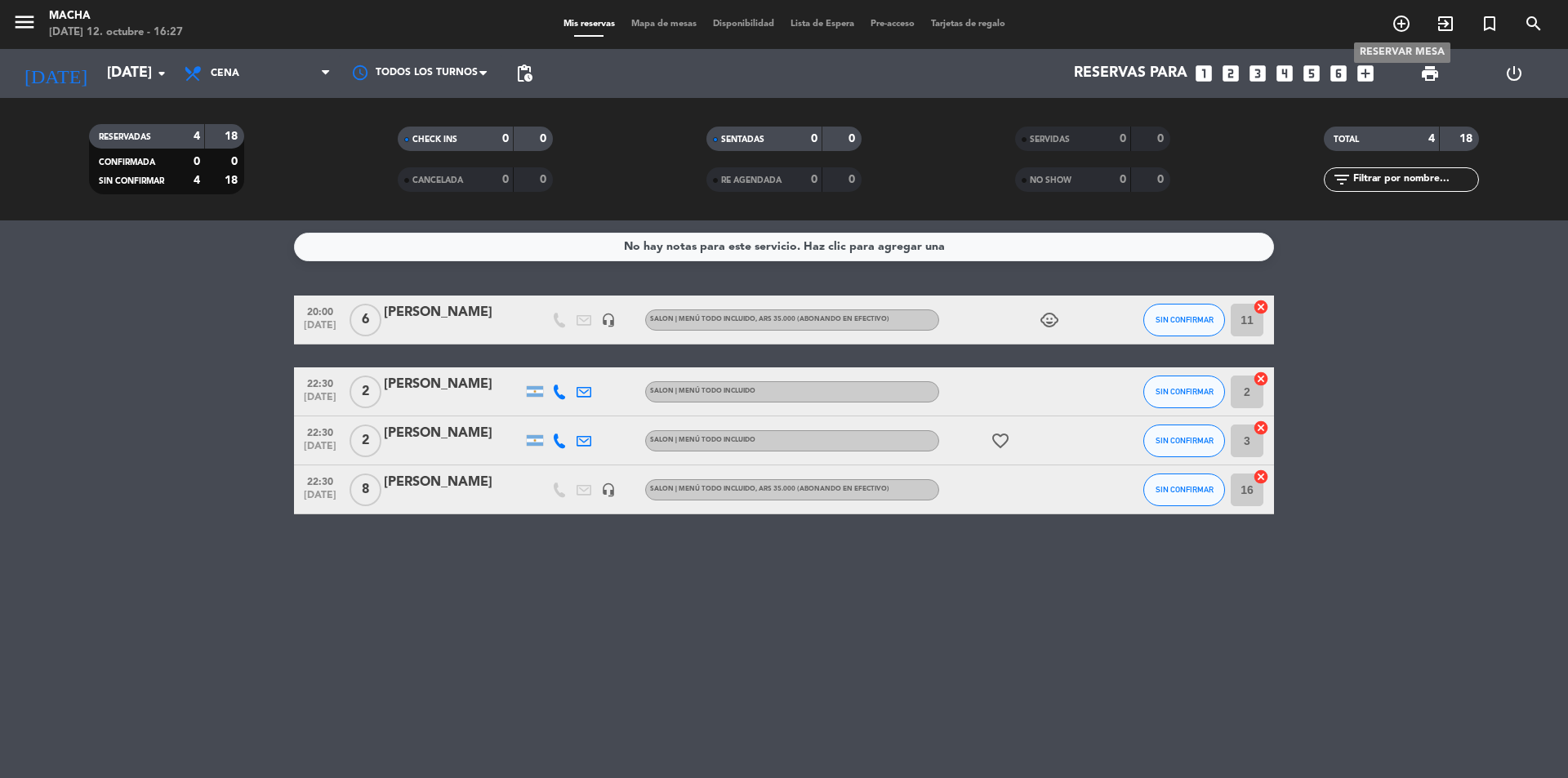
click at [1409, 23] on icon "add_circle_outline" at bounding box center [1400, 23] width 19 height 19
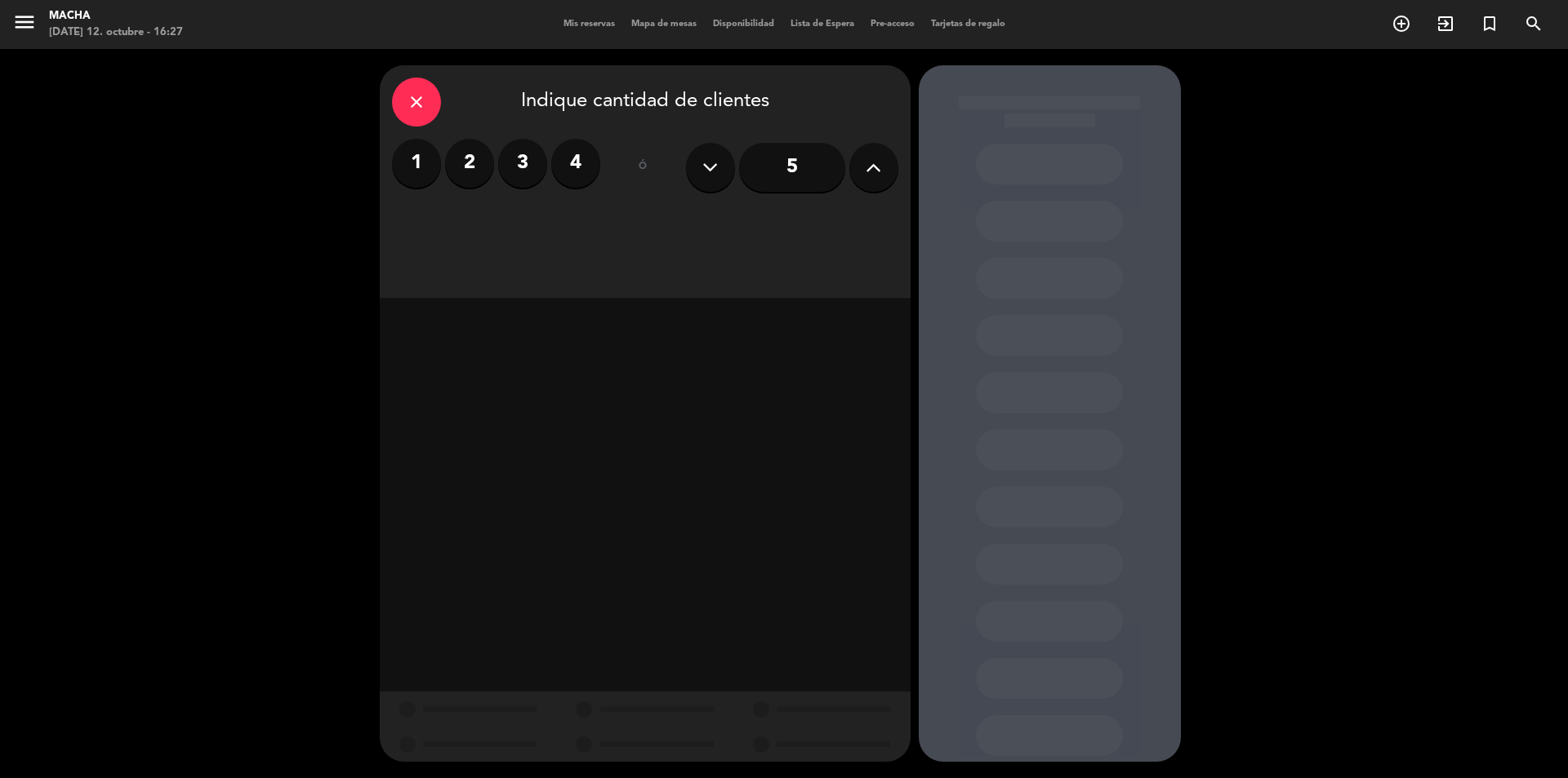
click at [877, 168] on icon at bounding box center [873, 167] width 16 height 25
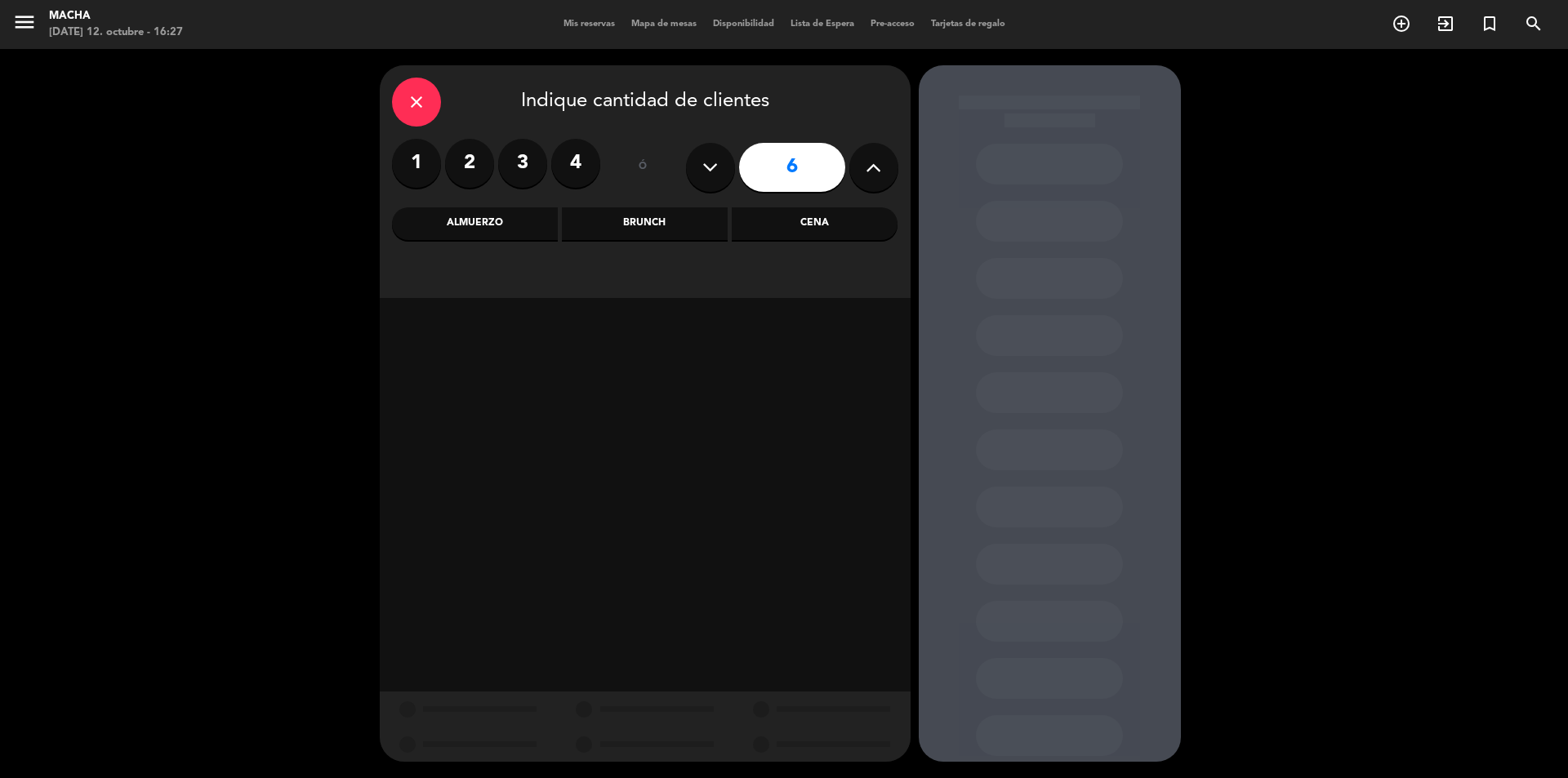
click at [877, 168] on icon at bounding box center [873, 167] width 16 height 25
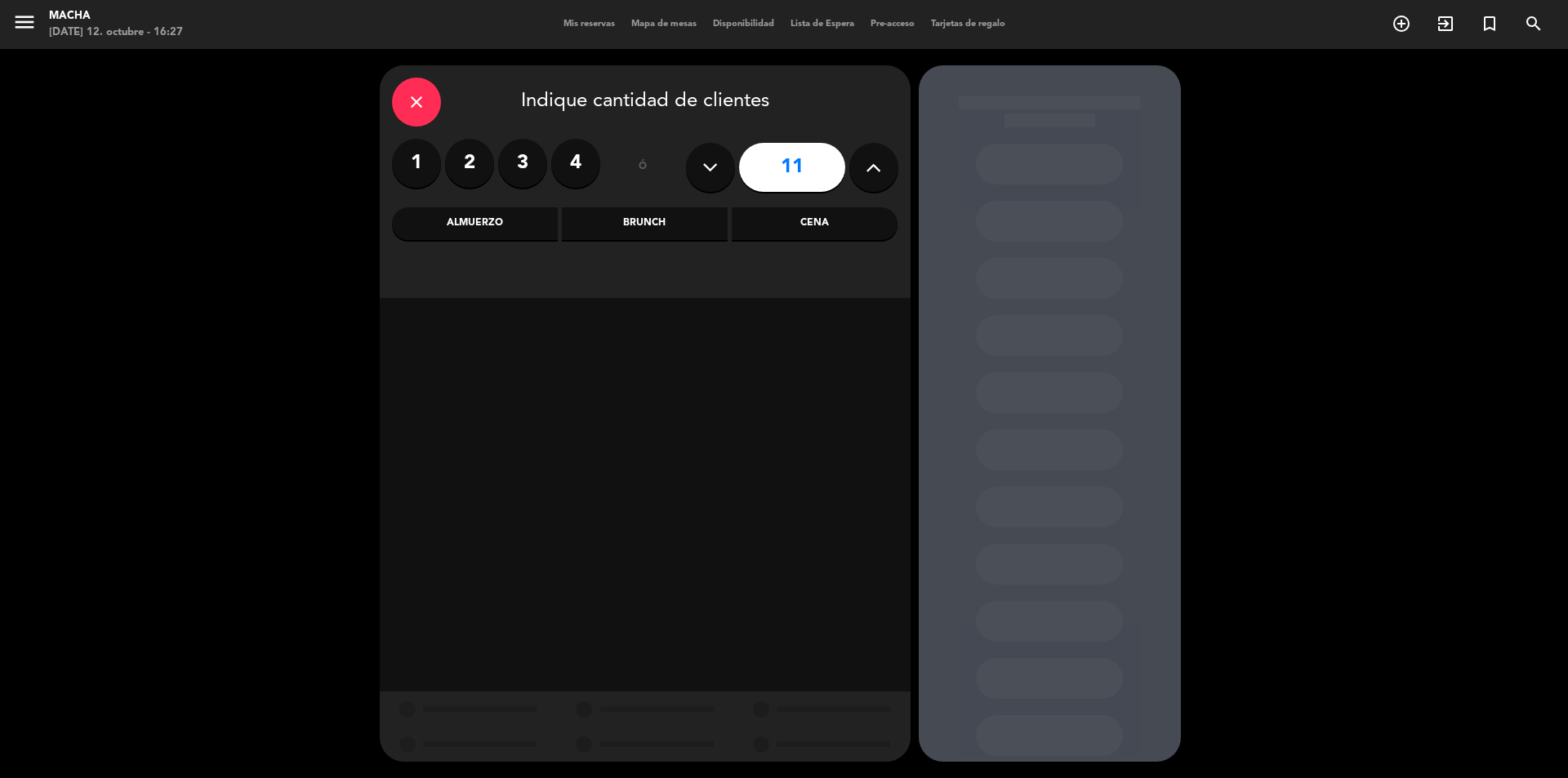
click at [876, 168] on icon at bounding box center [873, 167] width 16 height 25
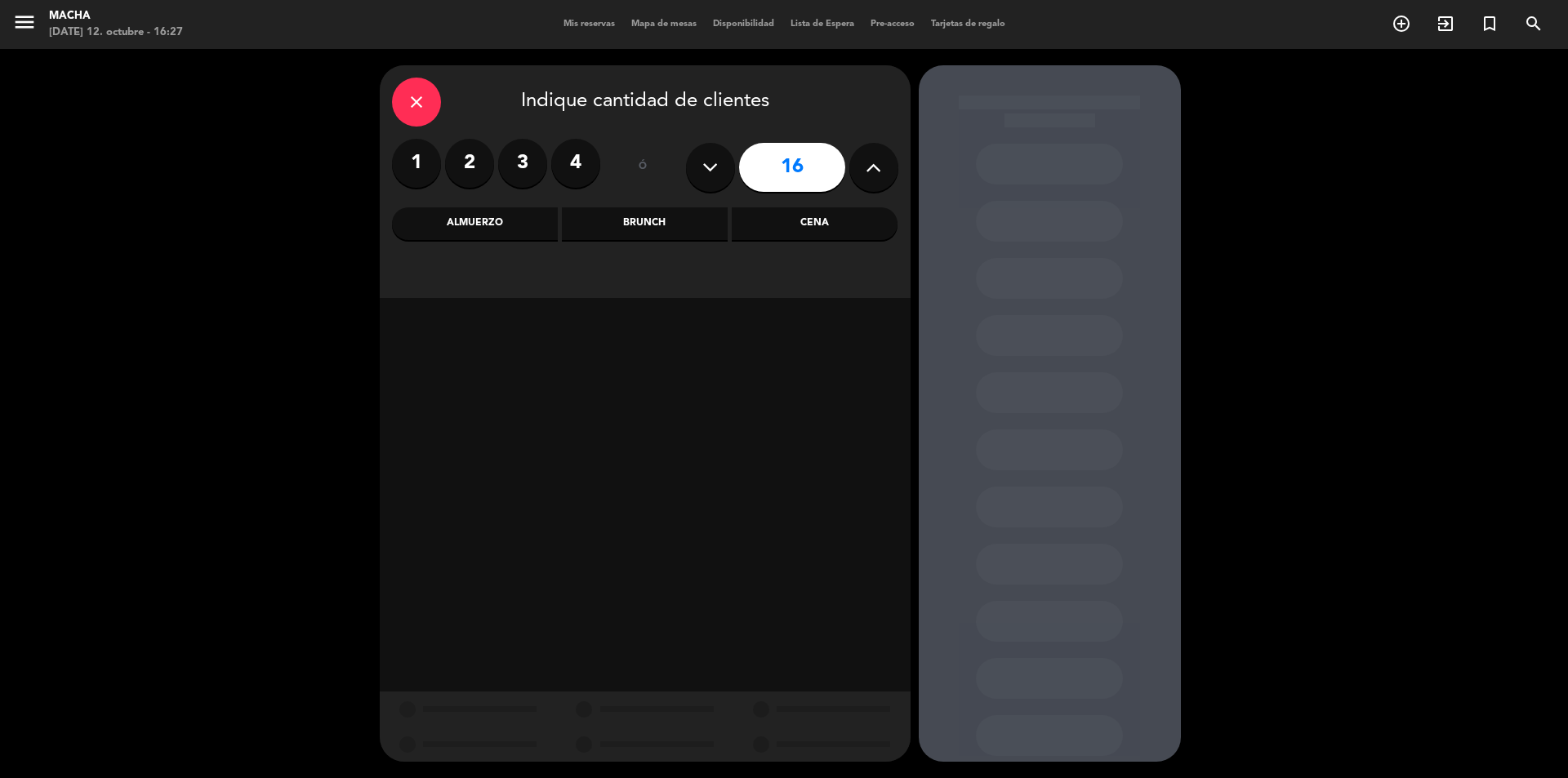
click at [876, 168] on icon at bounding box center [873, 167] width 16 height 25
type input "19"
click at [833, 218] on div "Cena" at bounding box center [815, 223] width 166 height 32
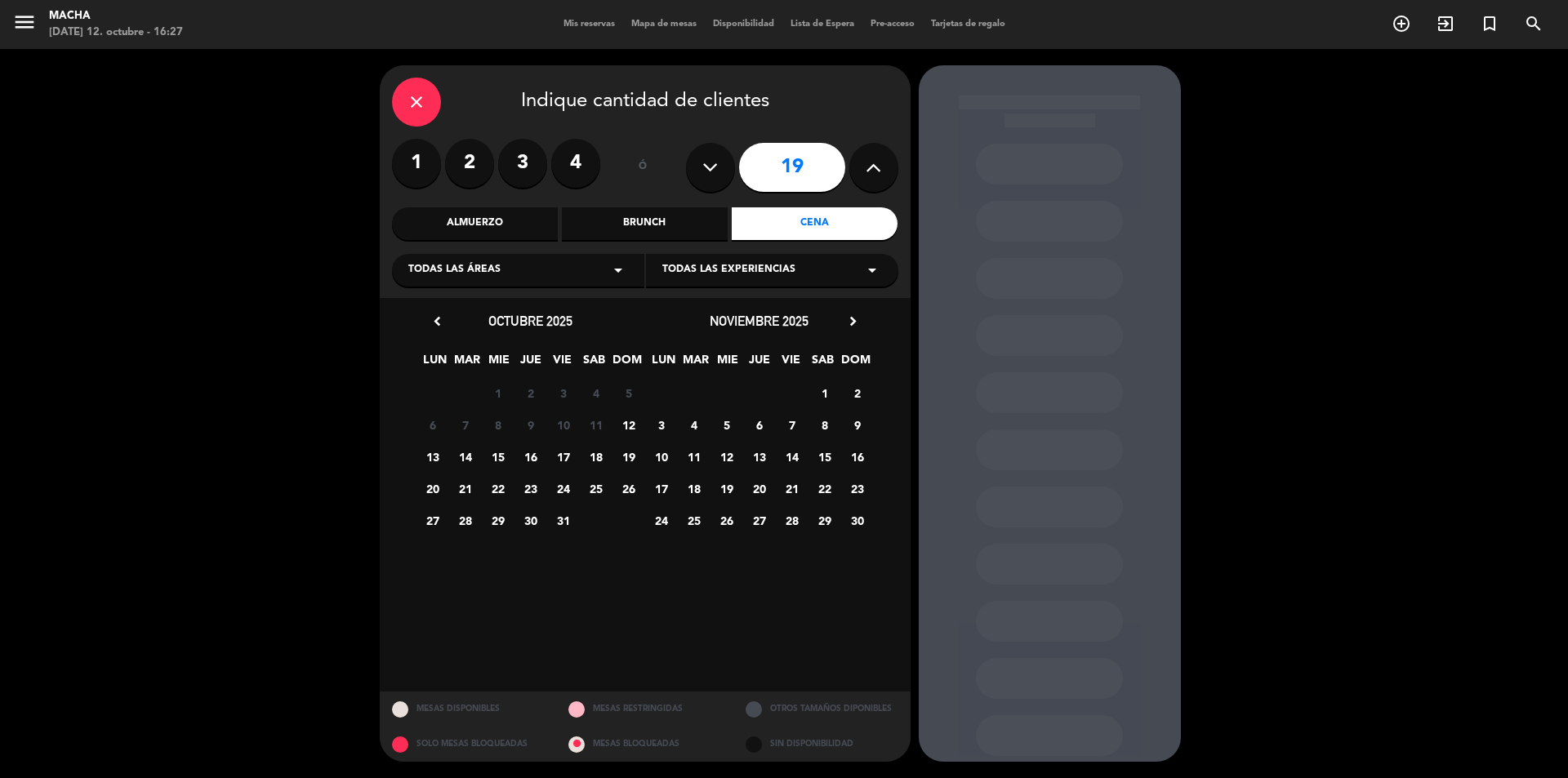
click at [601, 458] on span "18" at bounding box center [595, 456] width 27 height 27
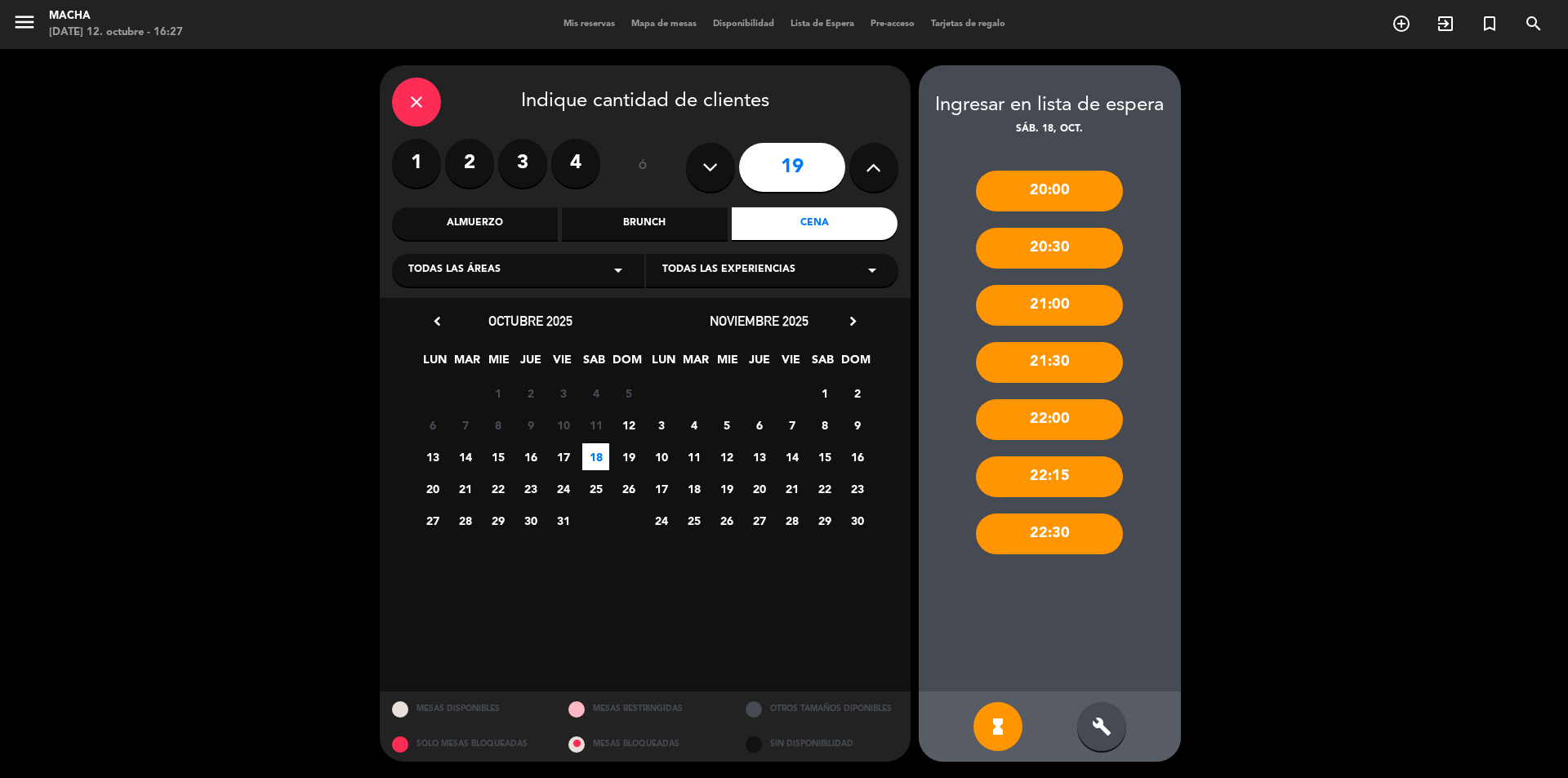
click at [1114, 728] on div "build" at bounding box center [1101, 726] width 49 height 49
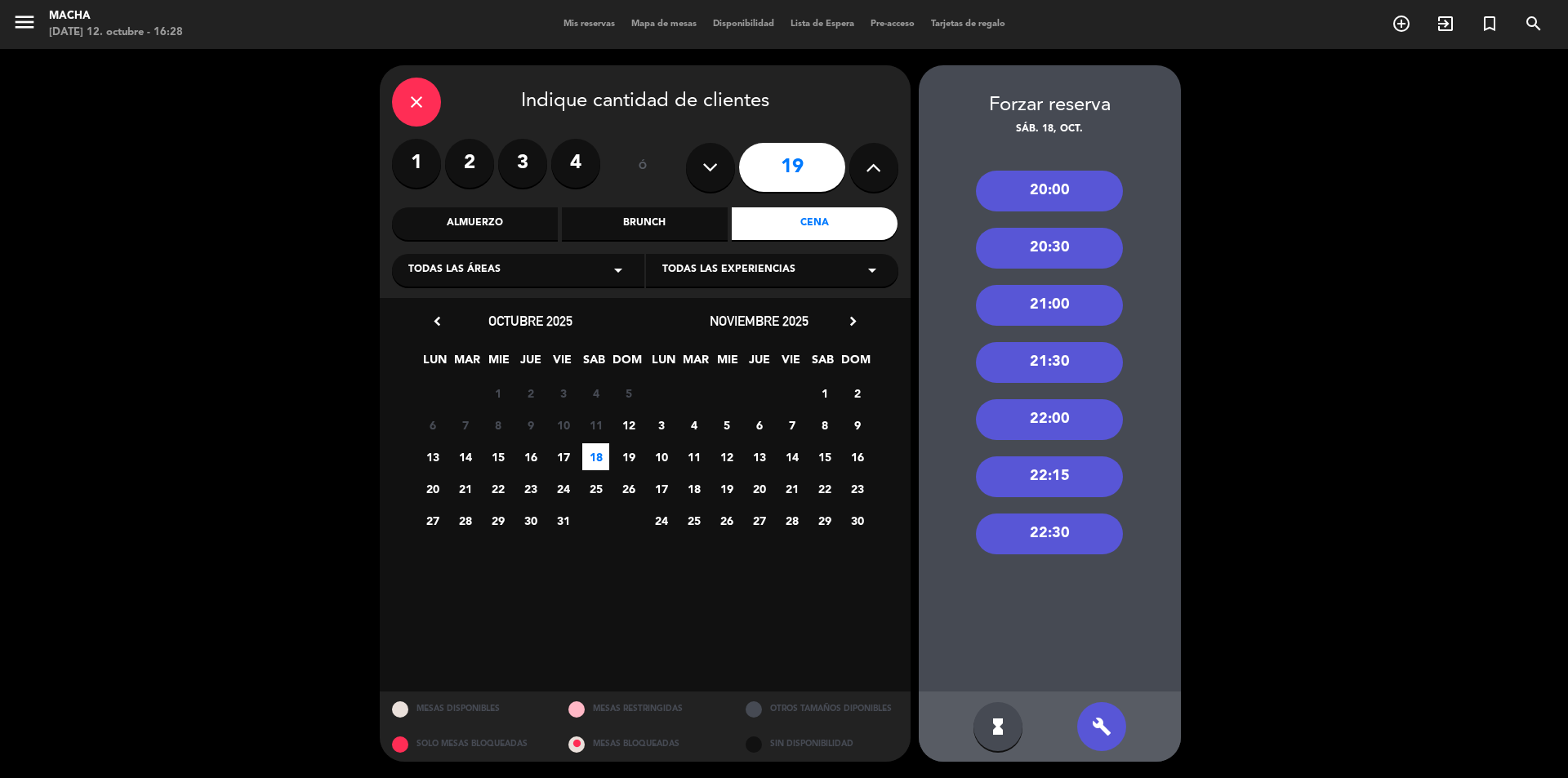
click at [1083, 476] on div "22:15" at bounding box center [1048, 477] width 147 height 41
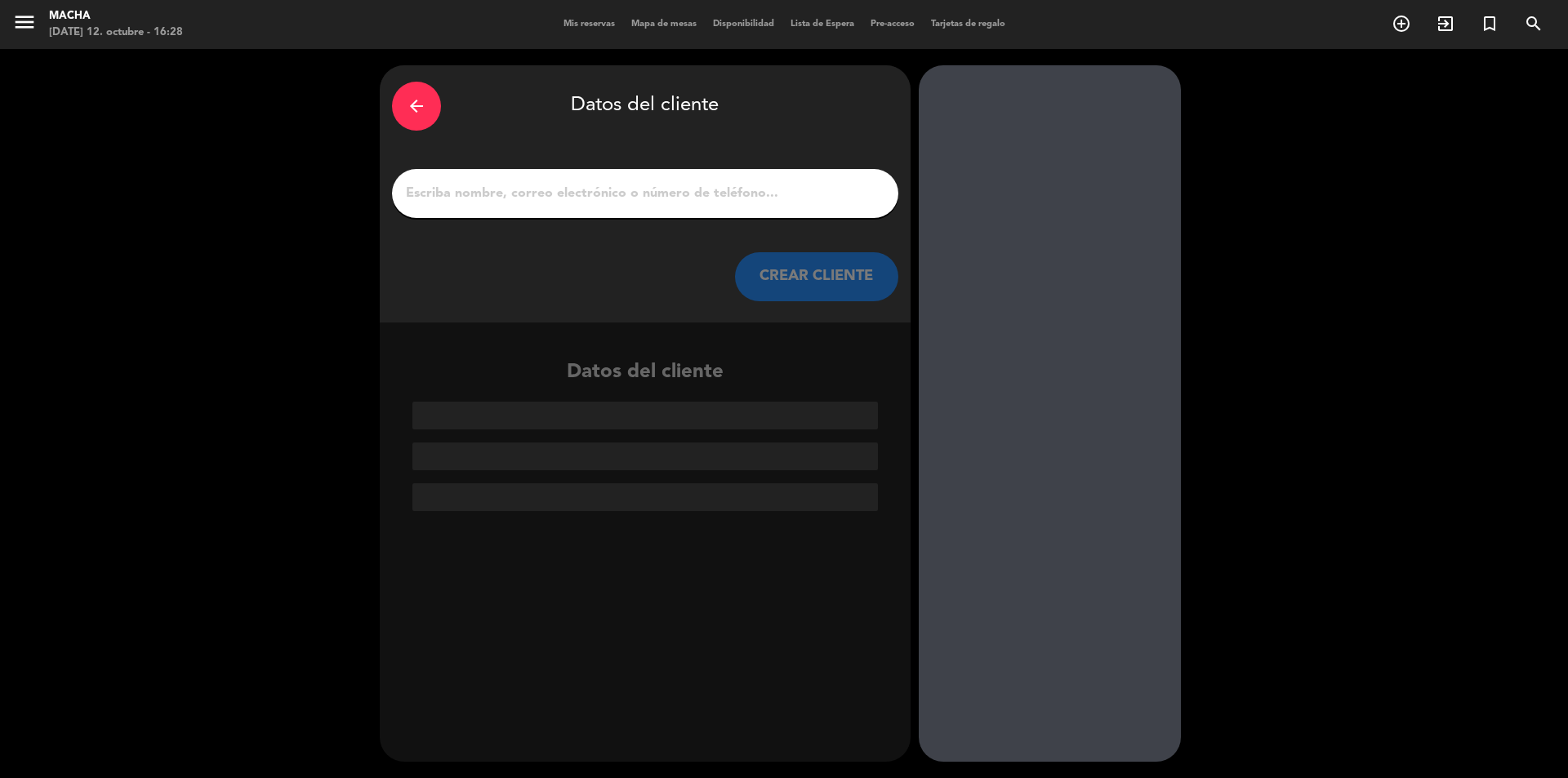
click at [411, 99] on icon "arrow_back" at bounding box center [416, 106] width 19 height 19
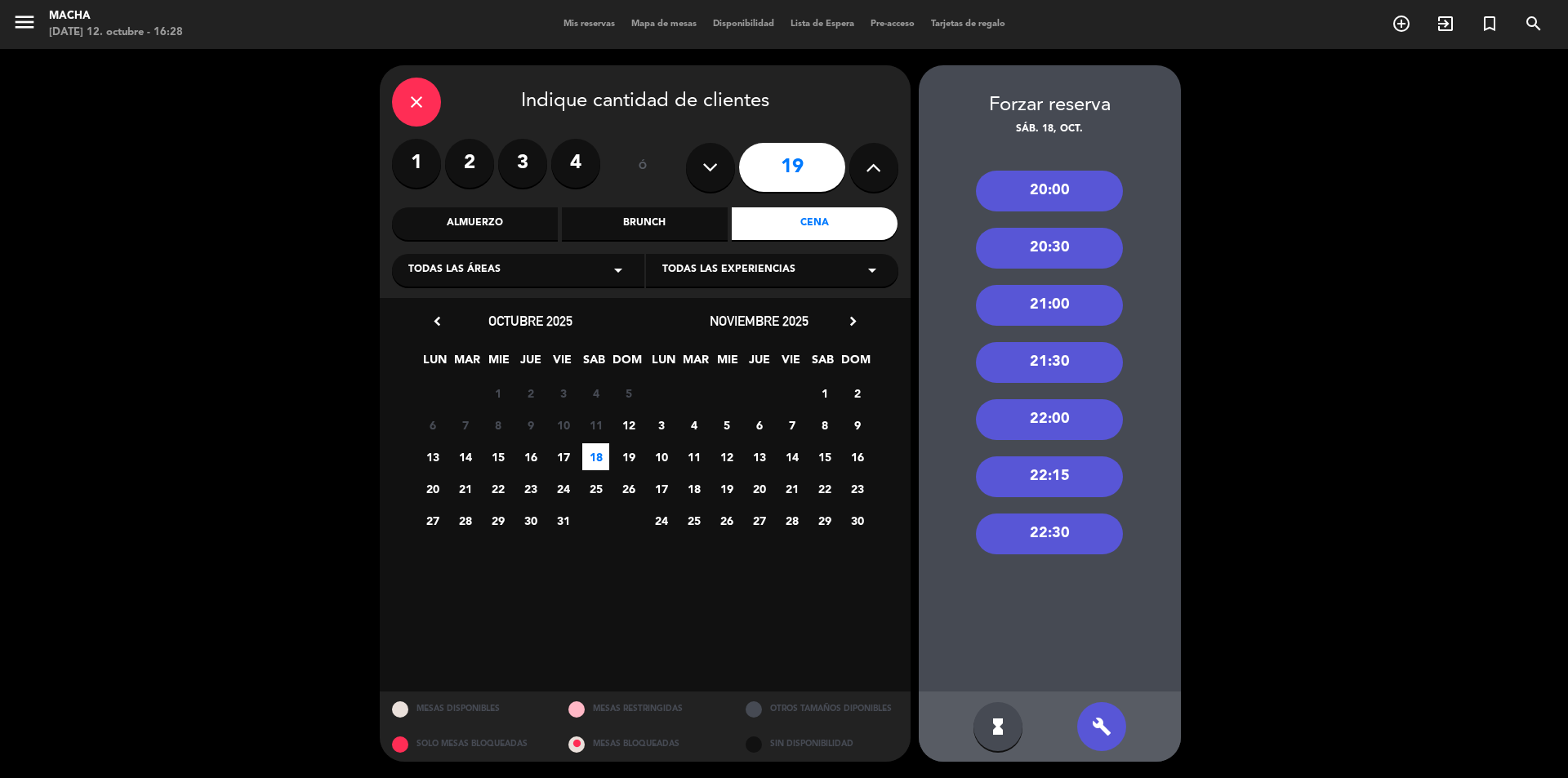
click at [1045, 520] on div "22:30" at bounding box center [1048, 534] width 147 height 41
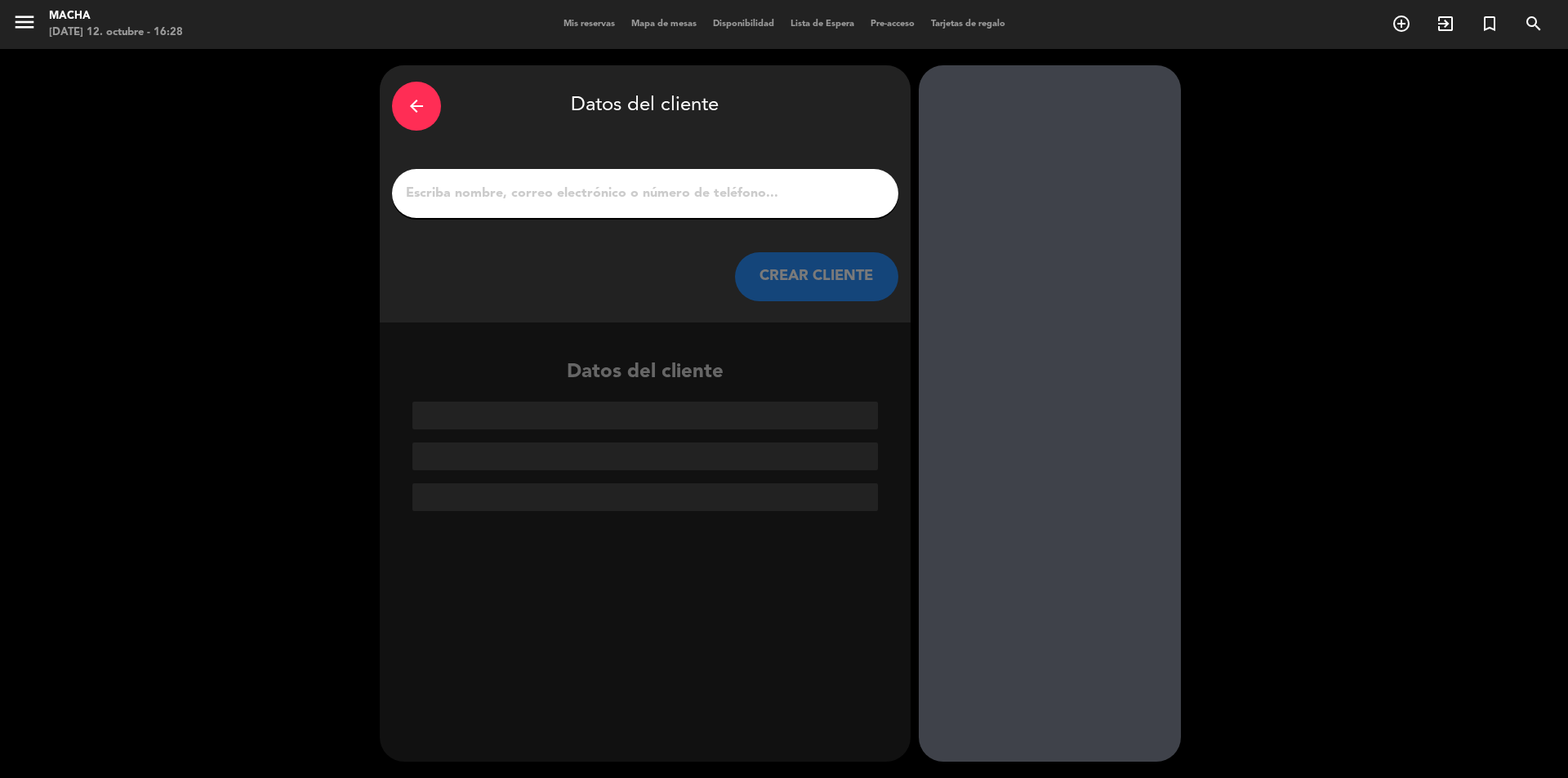
click at [621, 205] on input "1" at bounding box center [644, 194] width 482 height 23
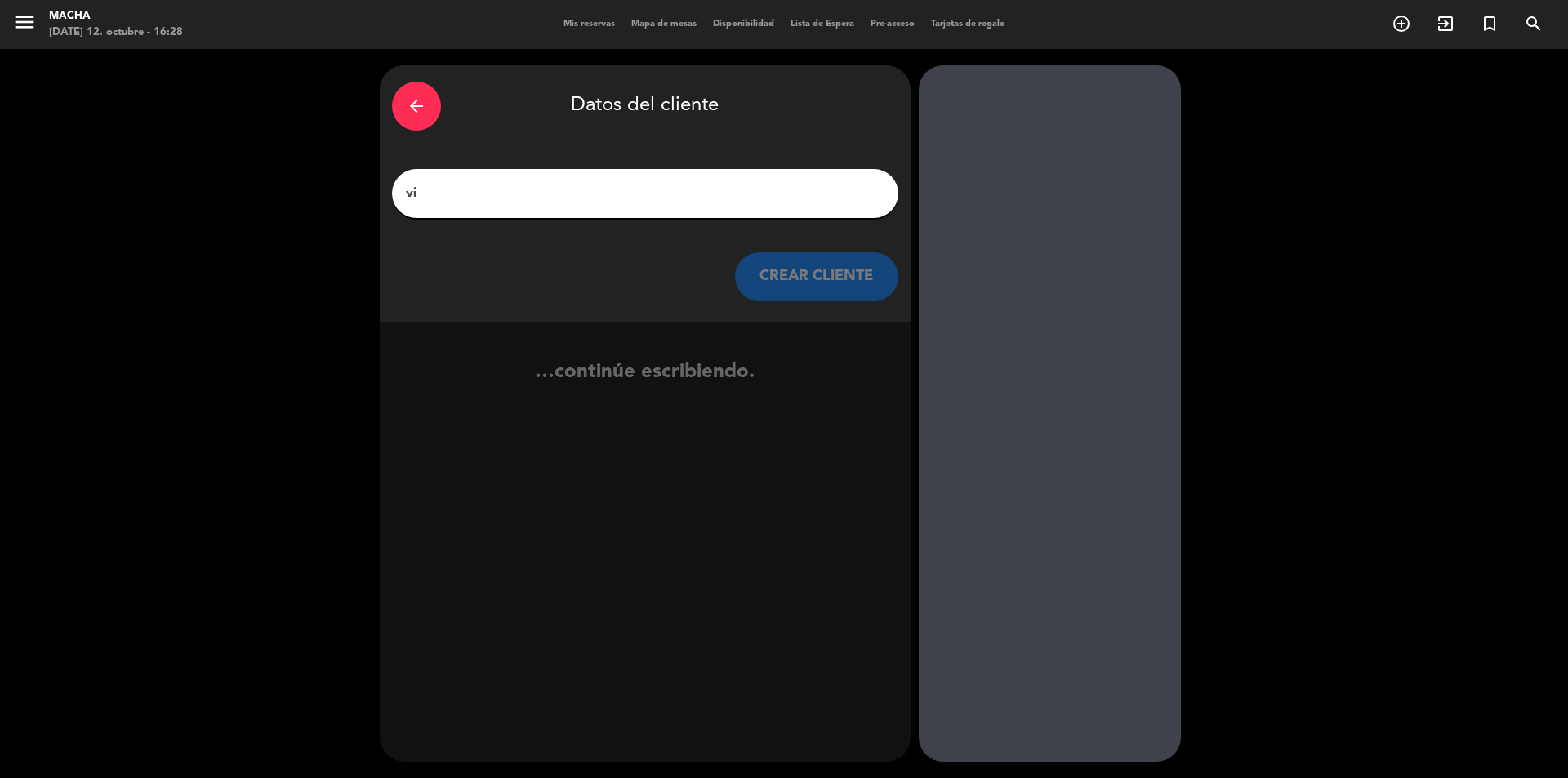
type input "v"
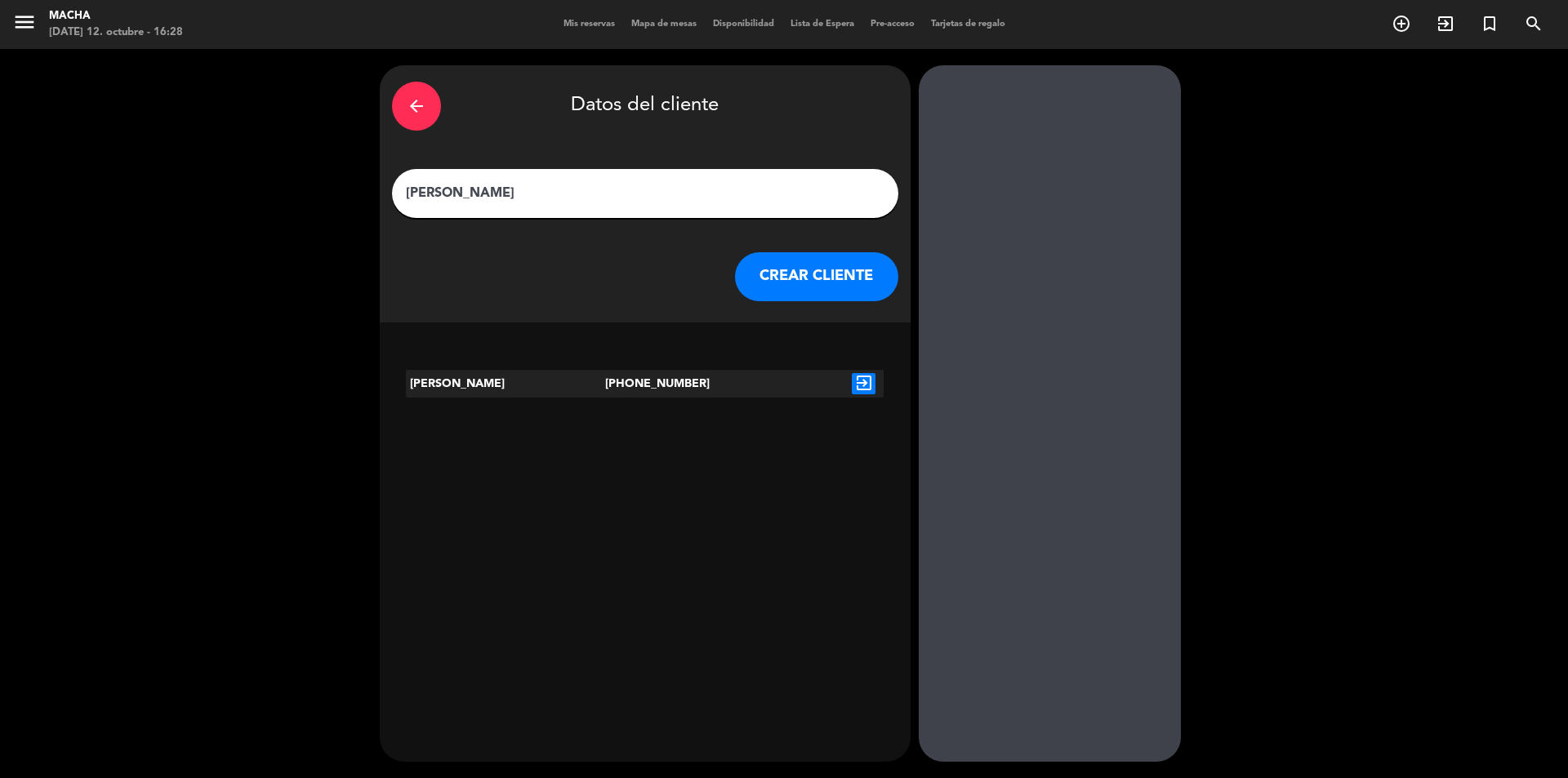
type input "[PERSON_NAME]"
click at [867, 380] on icon "exit_to_app" at bounding box center [864, 383] width 24 height 21
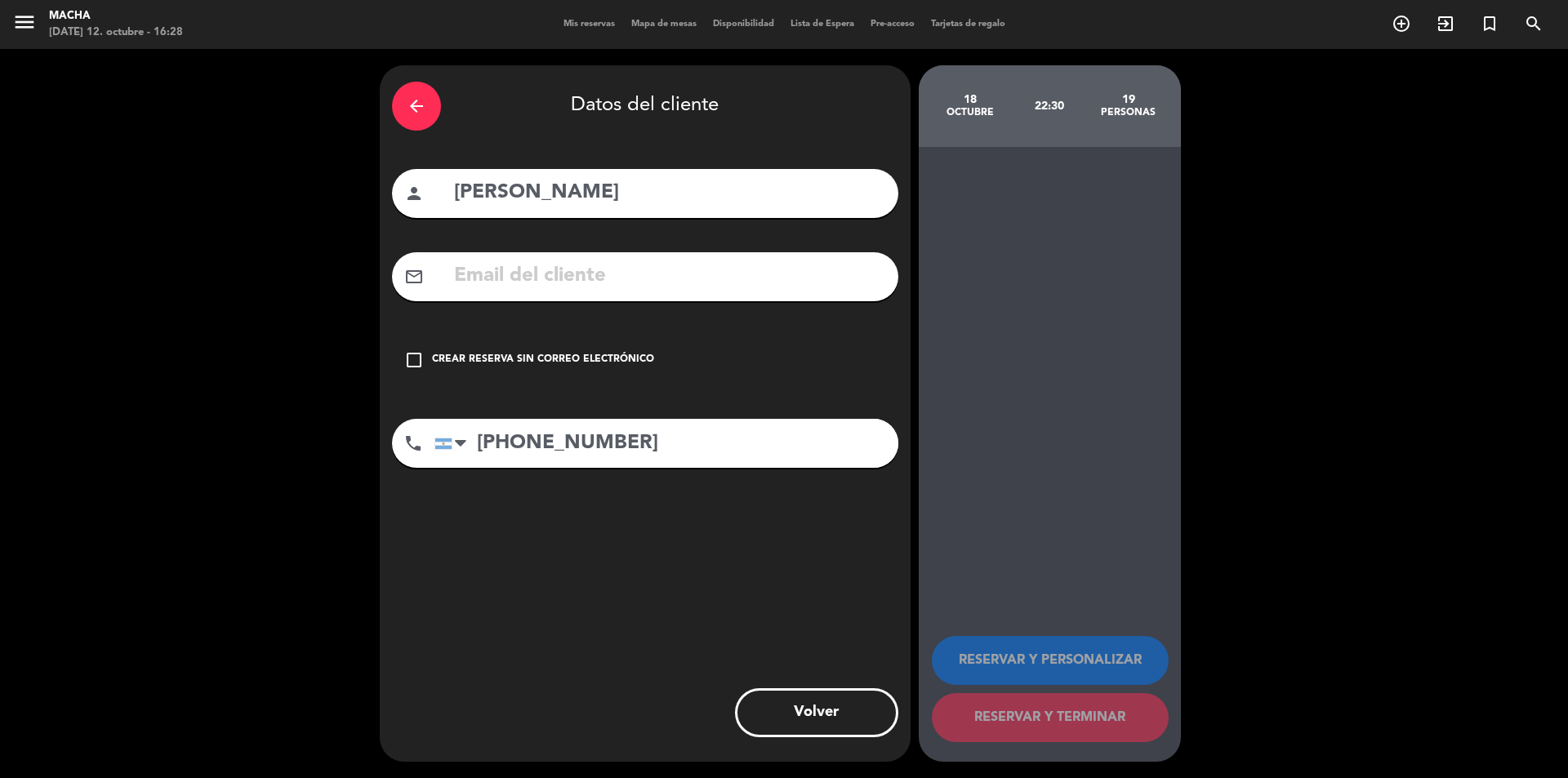
click at [419, 360] on icon "check_box_outline_blank" at bounding box center [413, 360] width 19 height 19
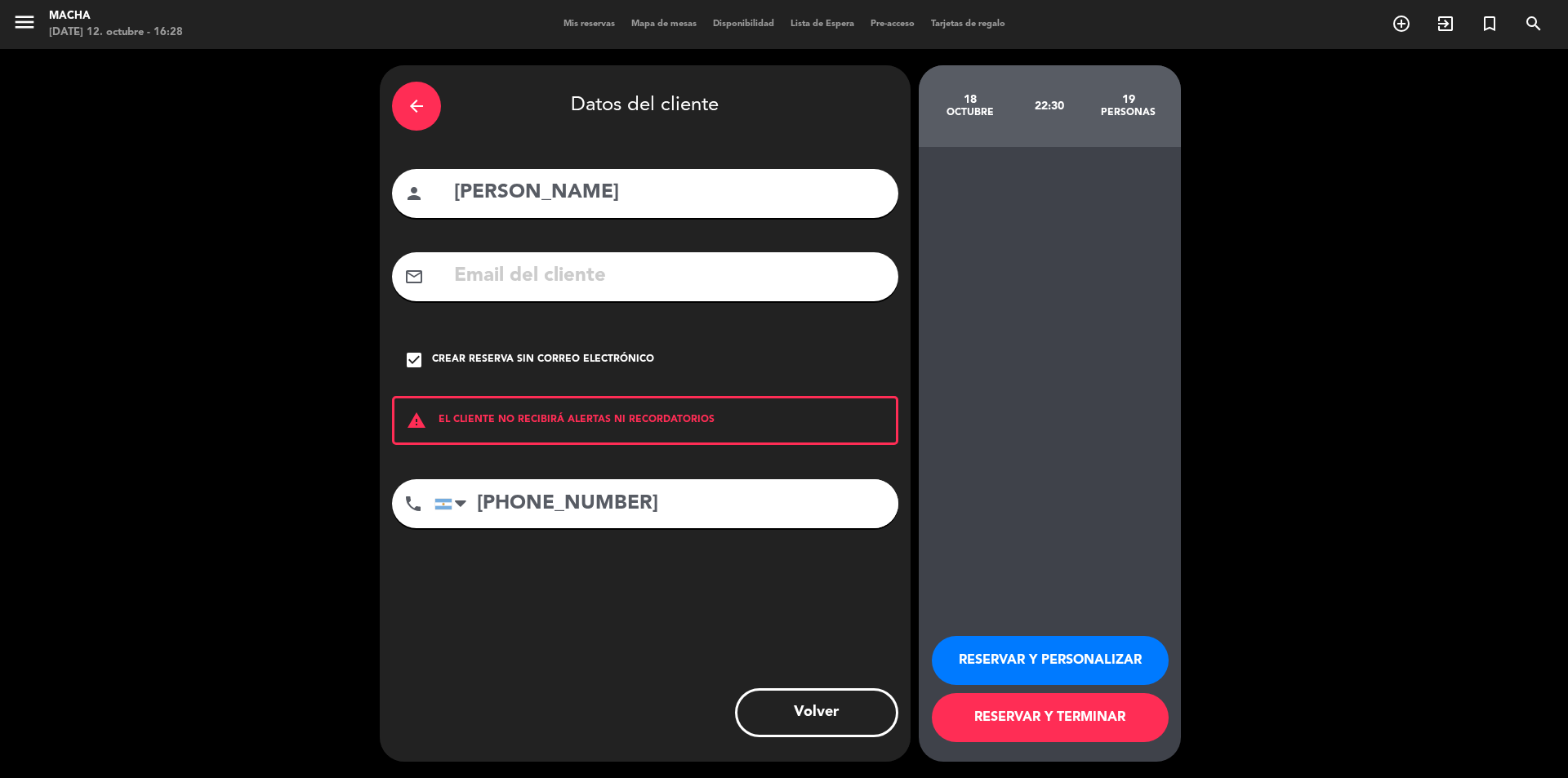
click at [1079, 662] on button "RESERVAR Y PERSONALIZAR" at bounding box center [1050, 660] width 237 height 49
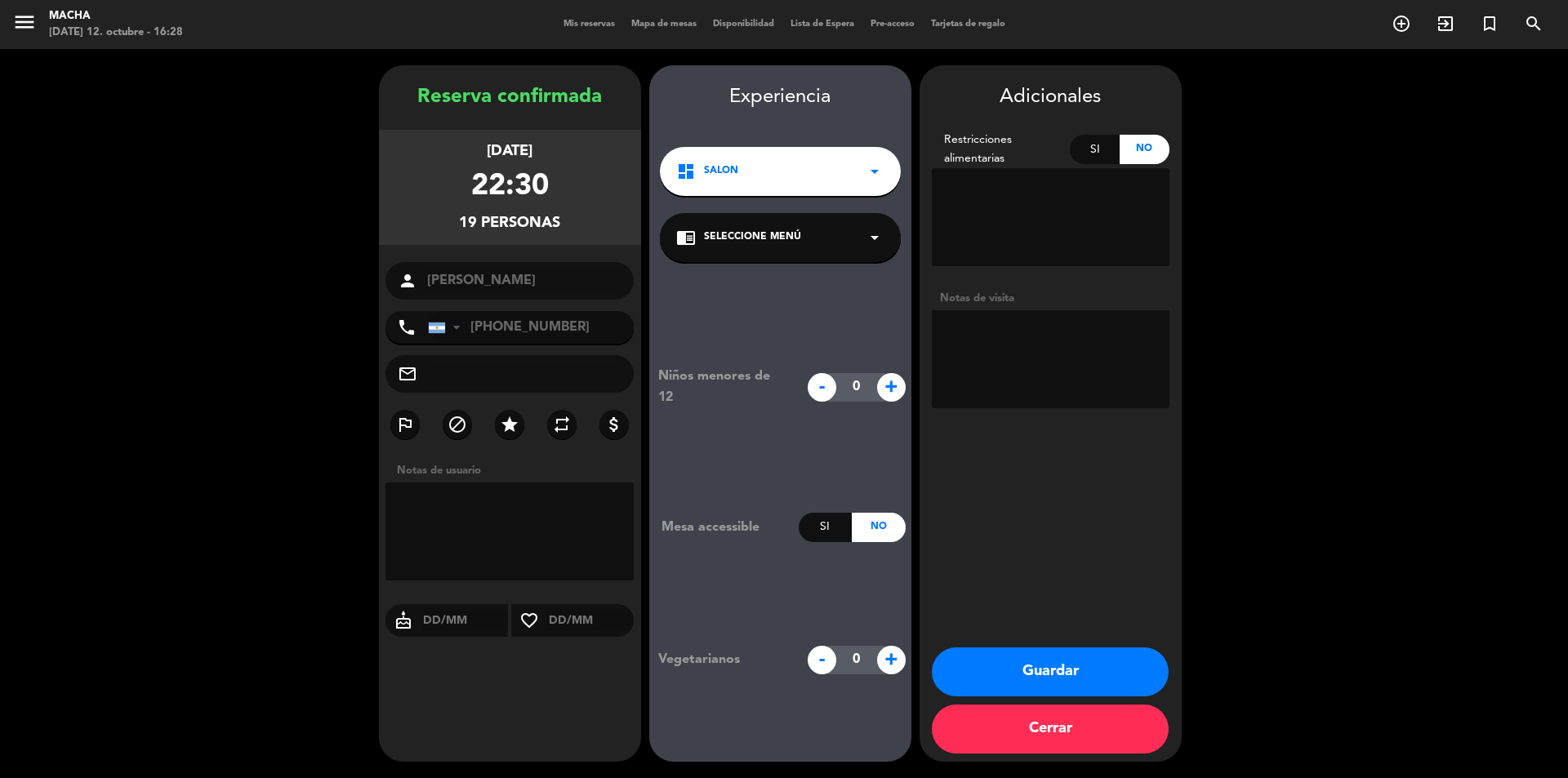
drag, startPoint x: 855, startPoint y: 230, endPoint x: 871, endPoint y: 230, distance: 16.0
click at [855, 230] on div "chrome_reader_mode Seleccione Menú arrow_drop_down" at bounding box center [780, 237] width 241 height 49
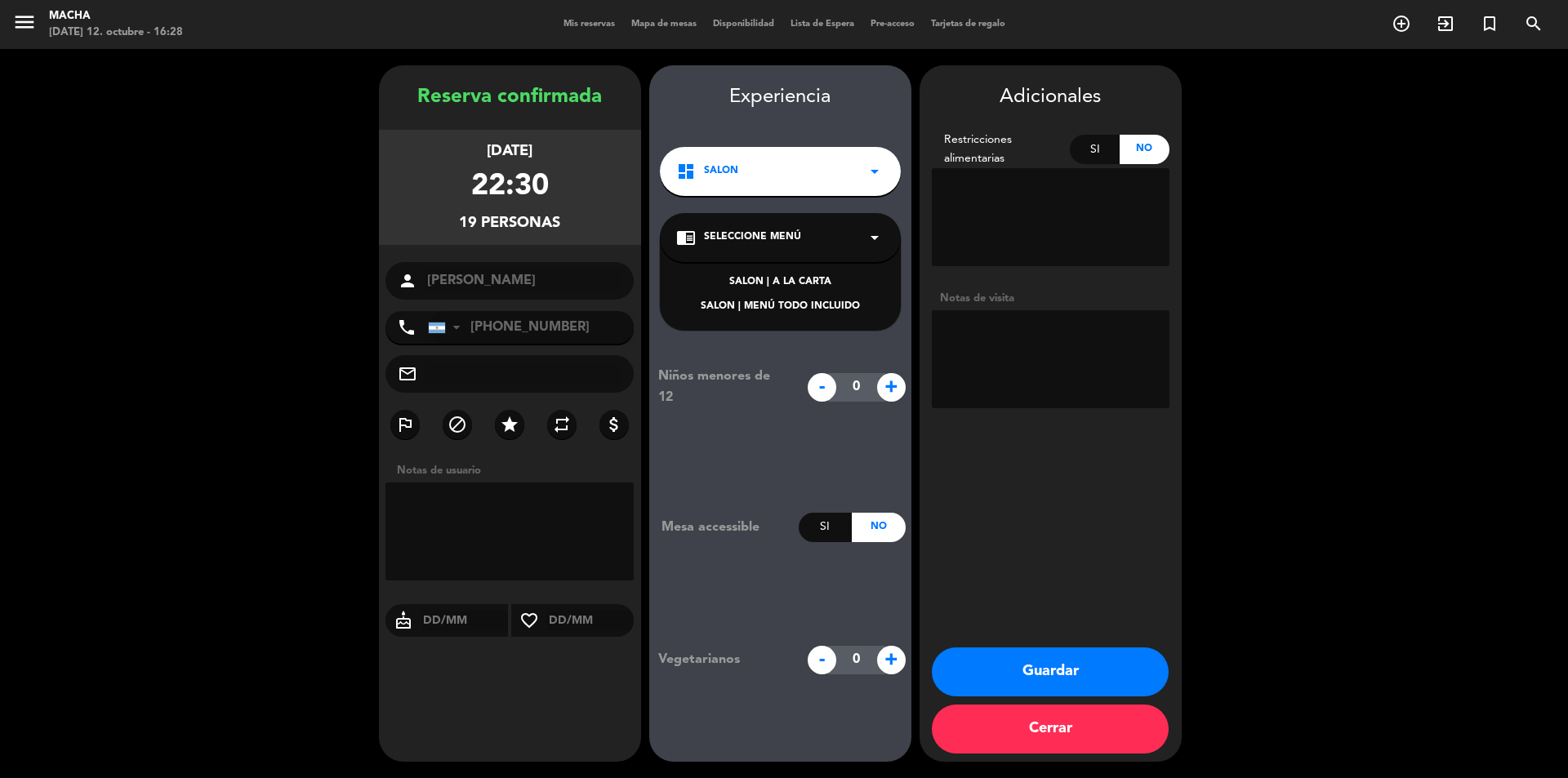
click at [847, 307] on div "SALON | MENÚ TODO INCLUIDO" at bounding box center [780, 307] width 208 height 17
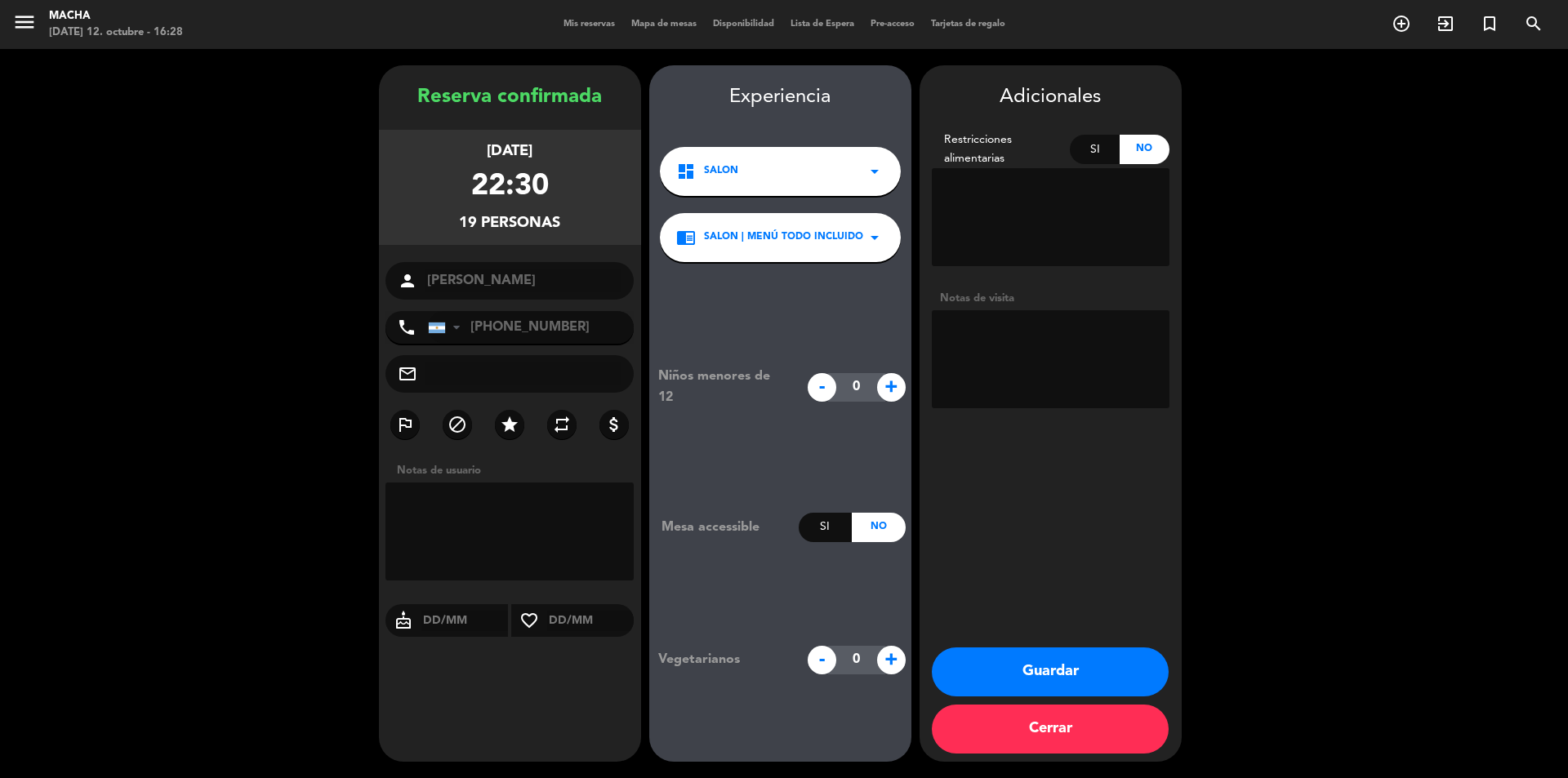
click at [440, 617] on input "text" at bounding box center [465, 621] width 88 height 20
type input "18/10"
click at [1073, 361] on textarea at bounding box center [1051, 360] width 238 height 98
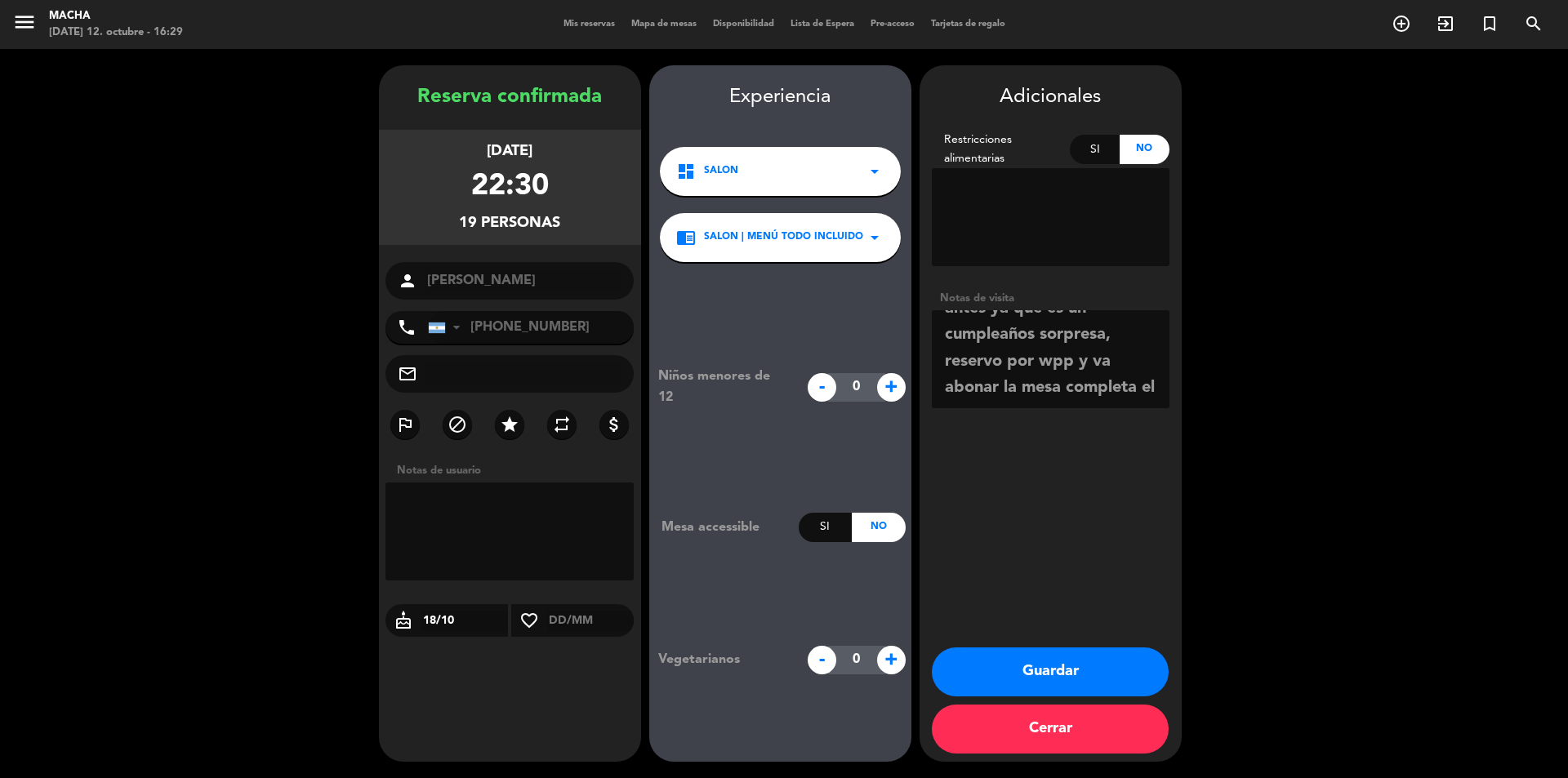
scroll to position [65, 0]
click at [1035, 396] on textarea at bounding box center [1051, 360] width 238 height 98
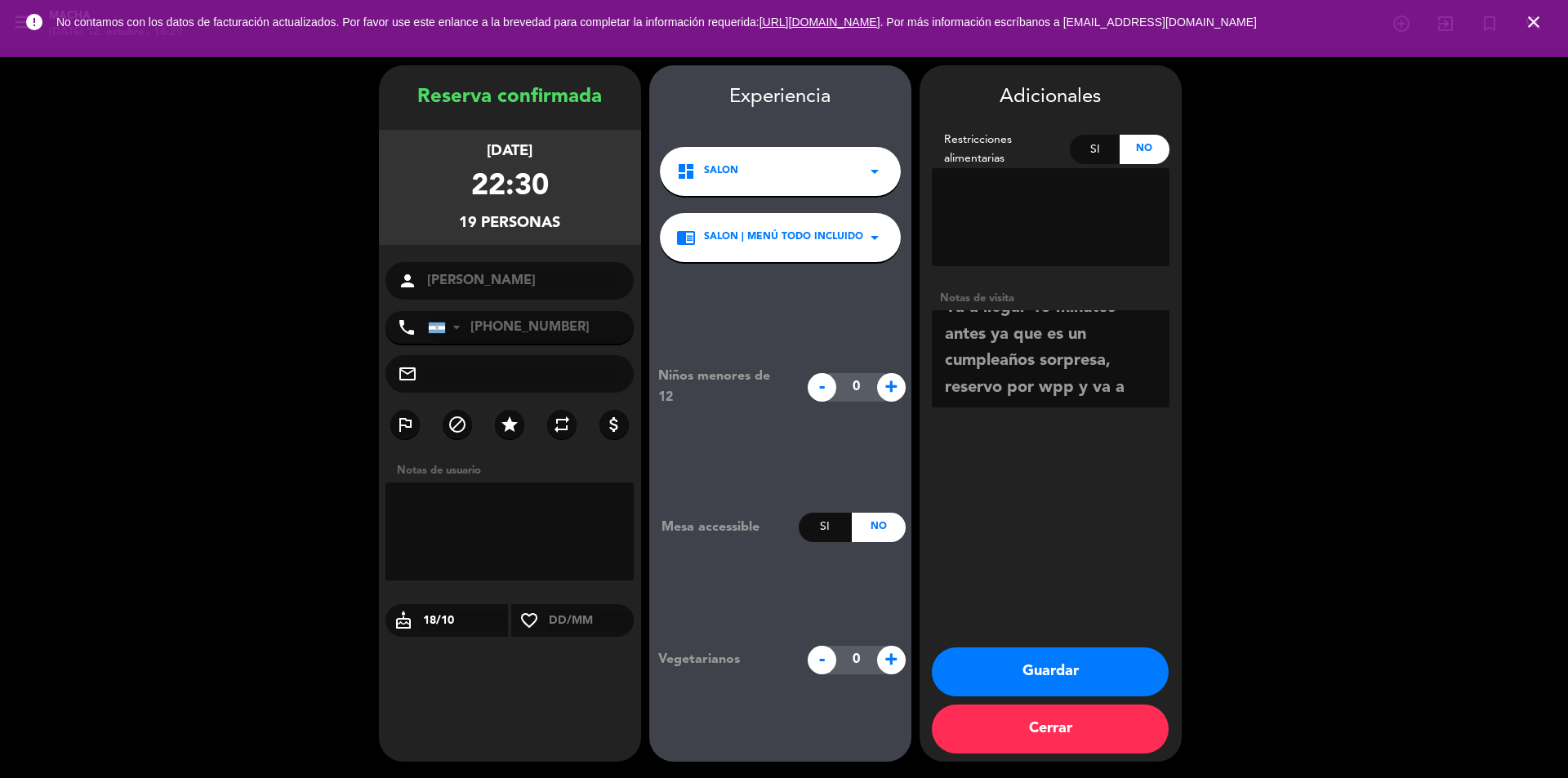
scroll to position [22, 0]
type textarea "Va a llegar 15 minutos antes ya que es un cumpleaños sorpresa, reservo por wpp"
click at [1060, 682] on button "Guardar" at bounding box center [1050, 671] width 237 height 49
